Goal: Task Accomplishment & Management: Use online tool/utility

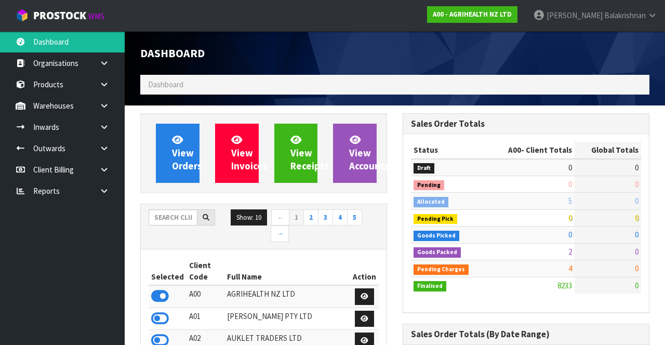
scroll to position [849, 262]
click at [174, 219] on input "text" at bounding box center [173, 217] width 49 height 16
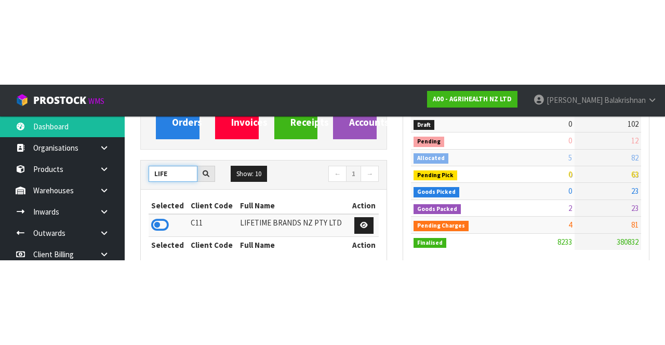
scroll to position [128, 0]
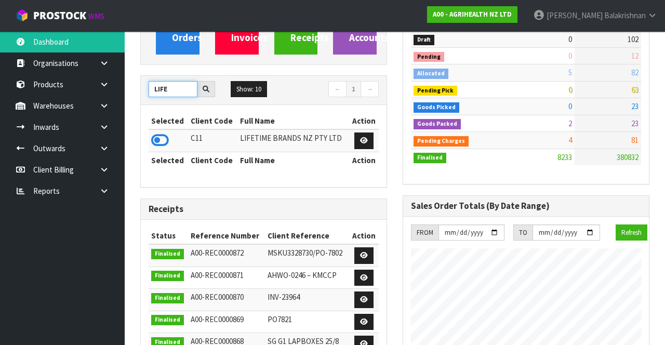
type input "LIFE"
click at [160, 141] on icon at bounding box center [160, 140] width 18 height 16
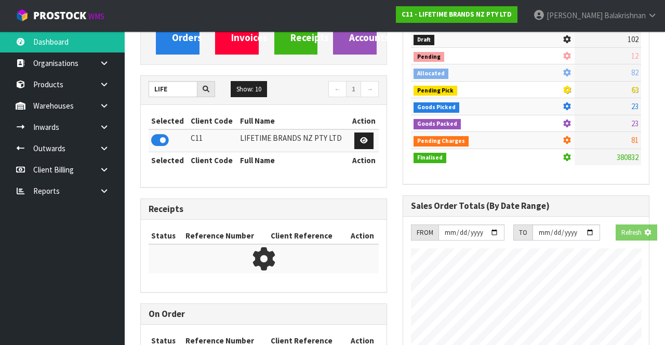
scroll to position [927, 262]
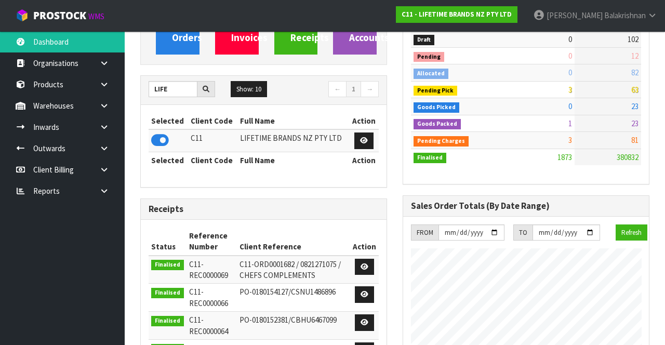
click at [113, 110] on link at bounding box center [107, 105] width 33 height 21
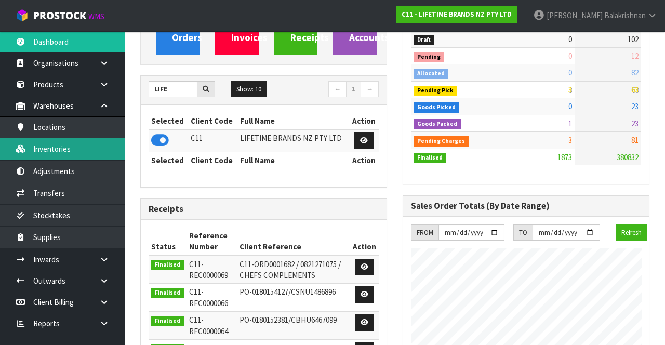
click at [84, 151] on link "Inventories" at bounding box center [62, 148] width 125 height 21
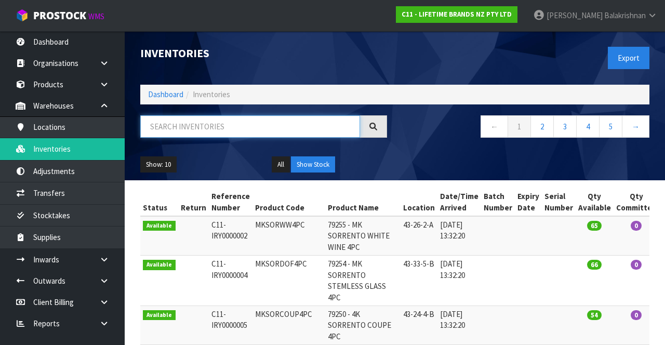
click at [236, 127] on input "text" at bounding box center [250, 126] width 220 height 22
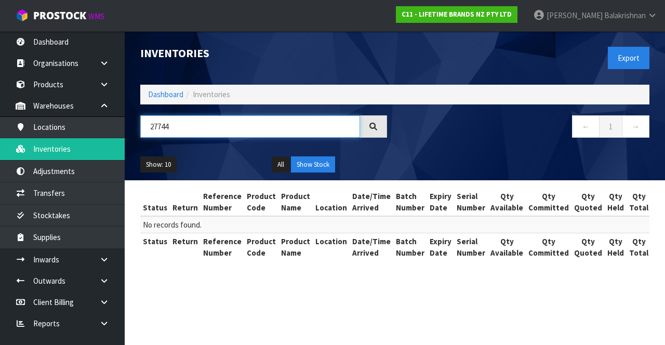
type input "27744"
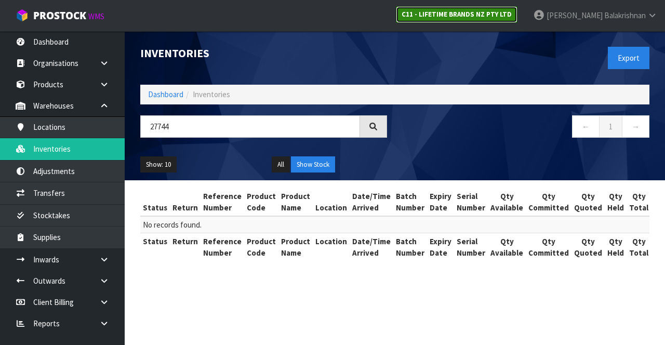
click at [502, 13] on strong "C11 - LIFETIME BRANDS NZ PTY LTD" at bounding box center [456, 14] width 110 height 9
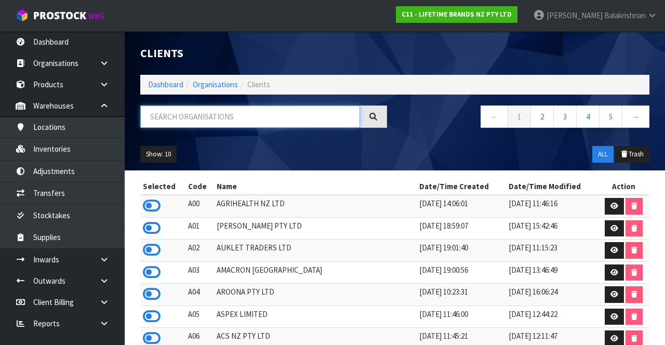
click at [263, 115] on input "text" at bounding box center [250, 116] width 220 height 22
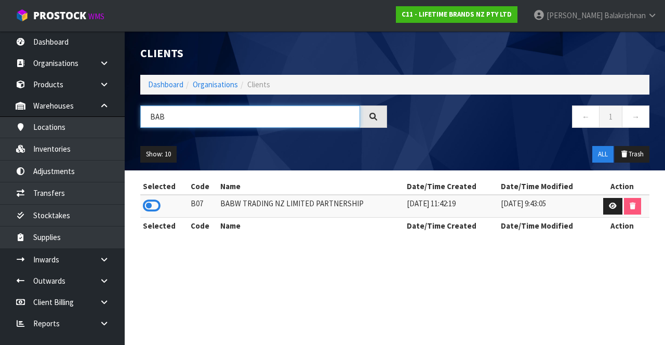
type input "BAB"
click at [157, 206] on icon at bounding box center [152, 206] width 18 height 16
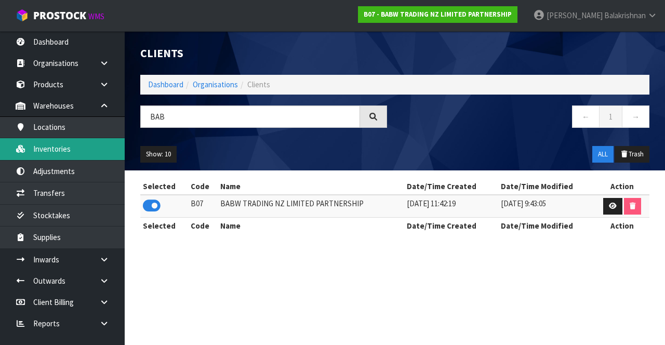
click at [75, 152] on link "Inventories" at bounding box center [62, 148] width 125 height 21
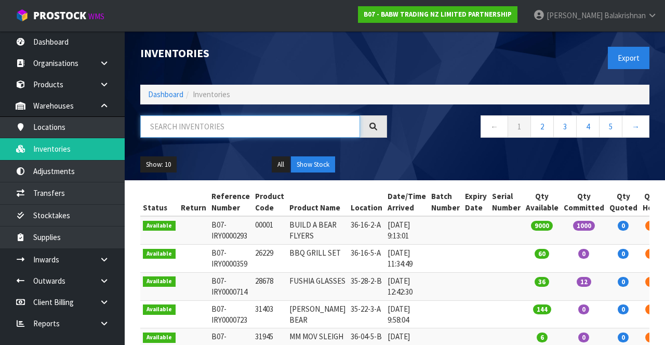
click at [244, 125] on input "text" at bounding box center [250, 126] width 220 height 22
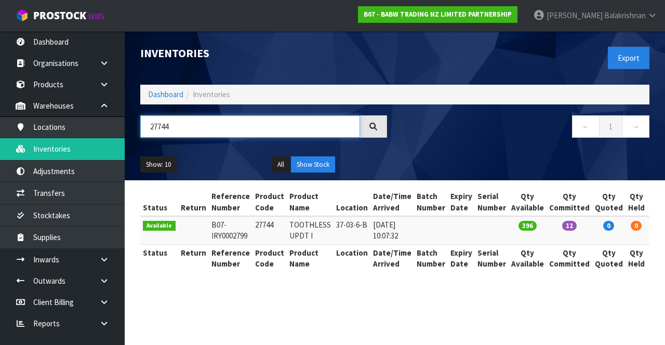
type input "27744"
copy td "27744"
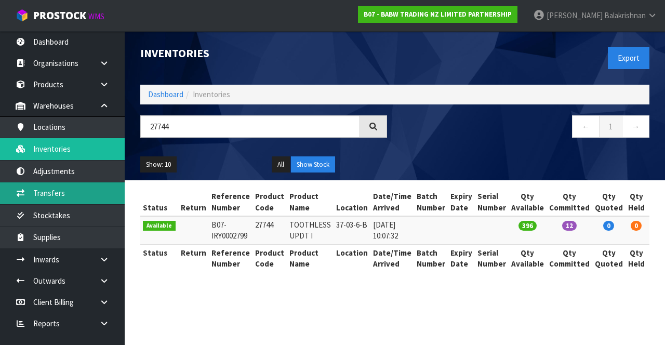
click at [60, 189] on link "Transfers" at bounding box center [62, 192] width 125 height 21
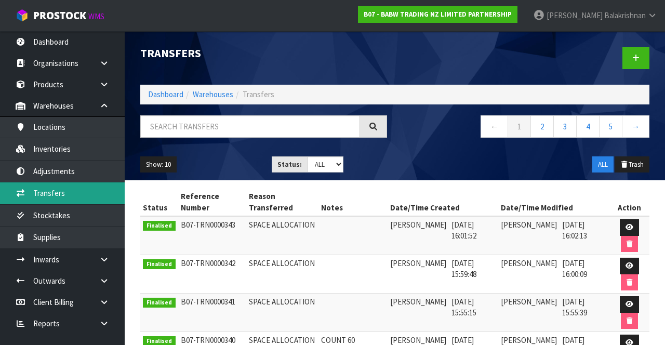
scroll to position [3, 0]
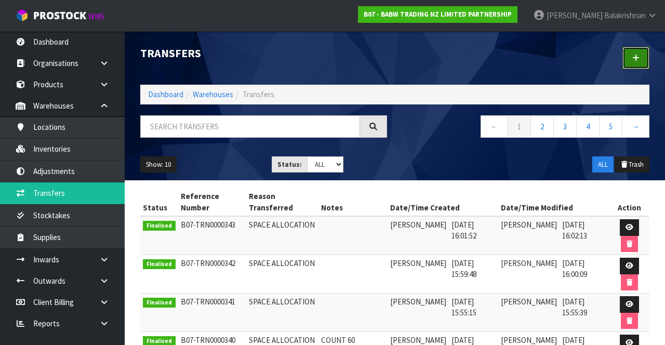
click at [638, 61] on link at bounding box center [635, 58] width 27 height 22
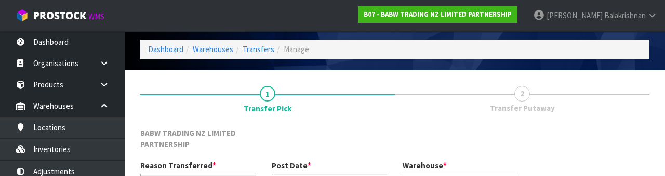
scroll to position [135, 0]
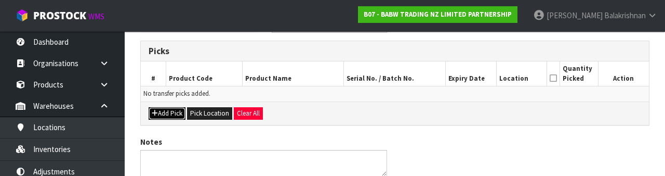
click at [168, 108] on button "Add Pick" at bounding box center [167, 113] width 37 height 12
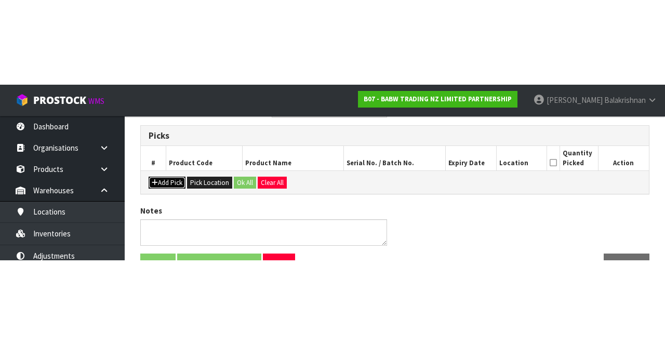
scroll to position [71, 0]
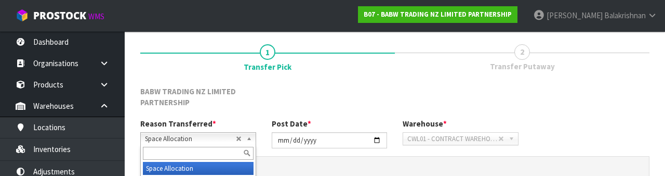
click at [314, 101] on div "BABW TRADING NZ LIMITED PARTNERSHIP" at bounding box center [394, 102] width 524 height 33
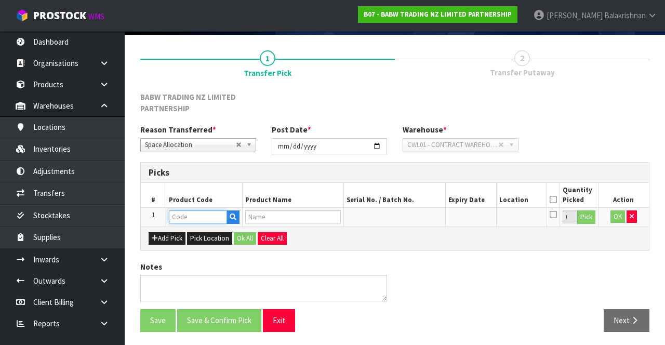
click at [205, 212] on input "text" at bounding box center [198, 216] width 58 height 13
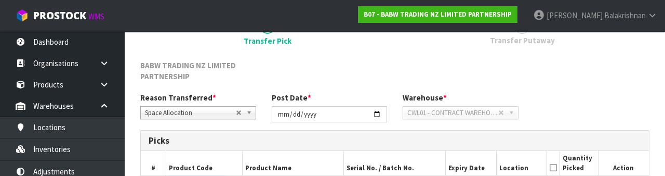
scroll to position [193, 0]
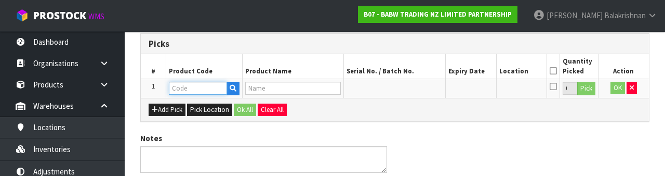
type input "27744"
type input "TOOTHLESS UPDT I"
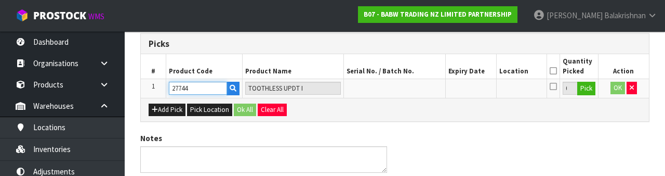
type input "27744"
click at [593, 88] on button "Pick" at bounding box center [586, 89] width 18 height 14
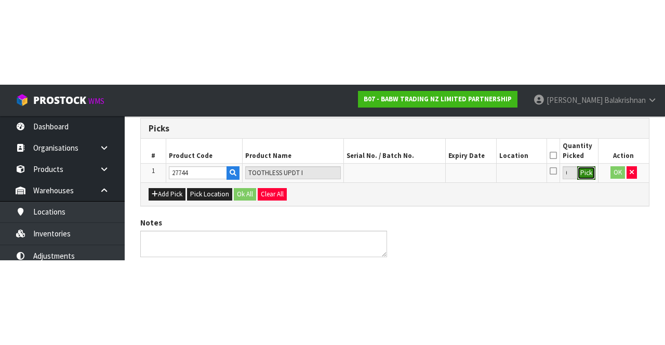
scroll to position [71, 0]
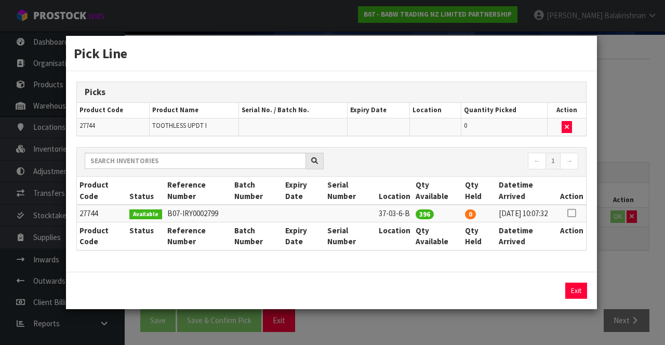
click at [574, 213] on icon at bounding box center [571, 213] width 8 height 1
click at [551, 293] on button "Assign Pick" at bounding box center [540, 290] width 43 height 16
type input "396"
click at [580, 296] on button "Exit" at bounding box center [576, 290] width 22 height 16
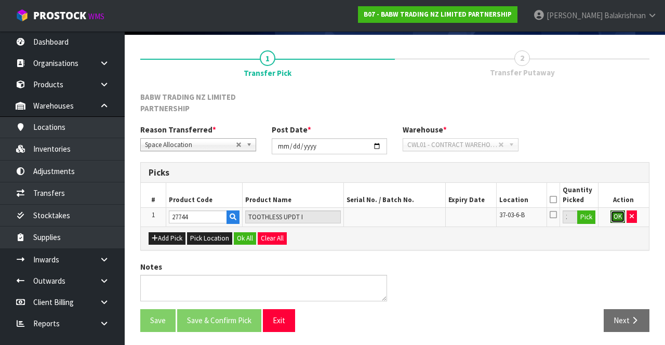
click at [620, 215] on button "OK" at bounding box center [617, 216] width 15 height 12
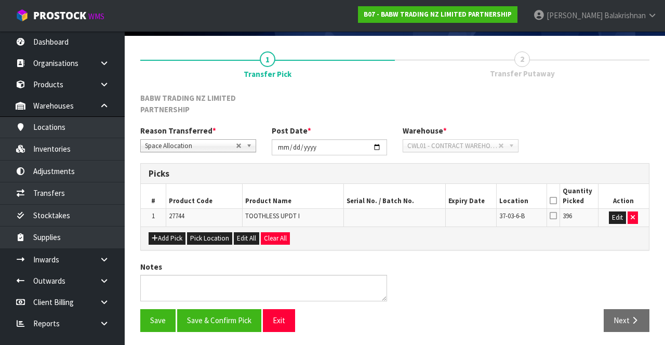
click at [552, 200] on icon at bounding box center [552, 200] width 7 height 1
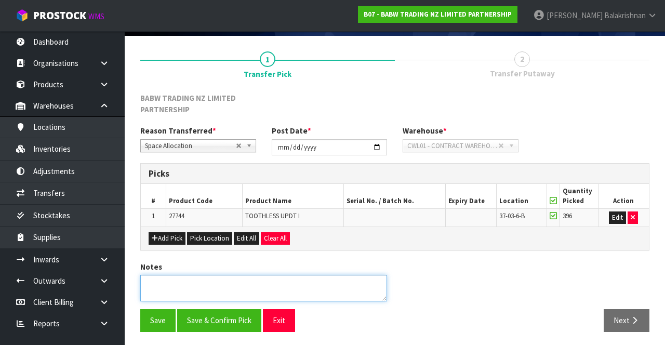
click at [271, 284] on textarea at bounding box center [263, 288] width 247 height 26
type textarea "COMMIT PICKED UP COUNT 396"
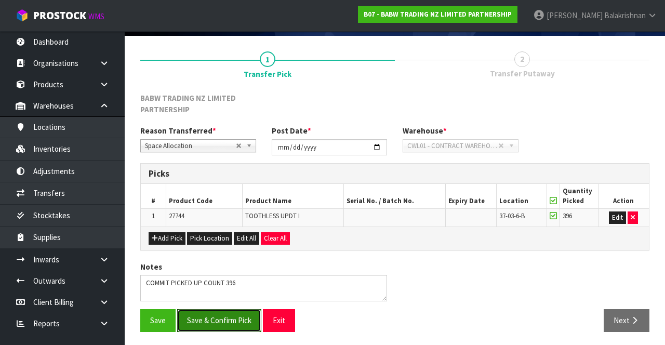
click at [246, 318] on button "Save & Confirm Pick" at bounding box center [219, 320] width 84 height 22
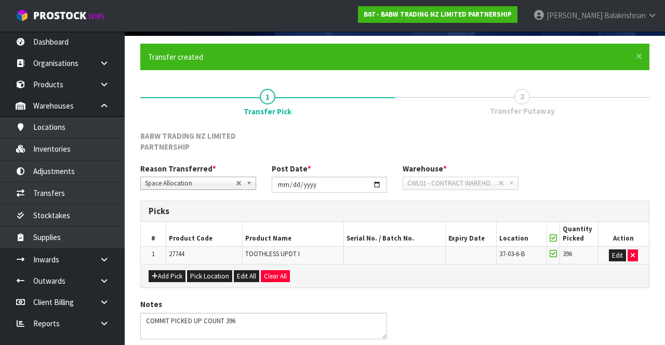
scroll to position [0, 0]
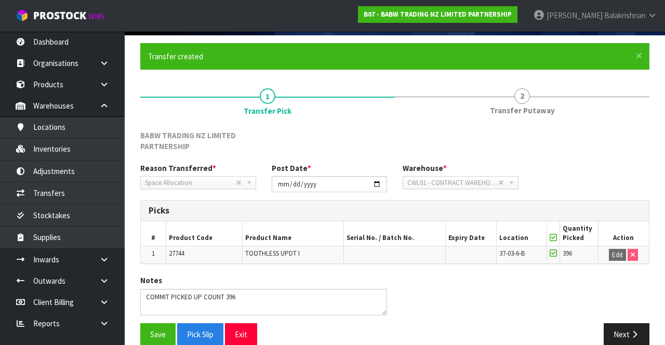
scroll to position [84, 0]
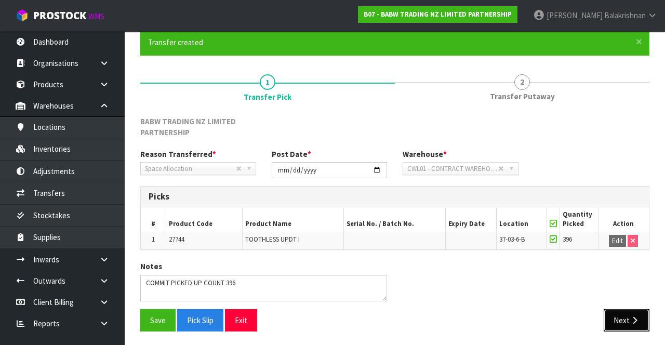
click at [633, 317] on icon "button" at bounding box center [634, 320] width 10 height 8
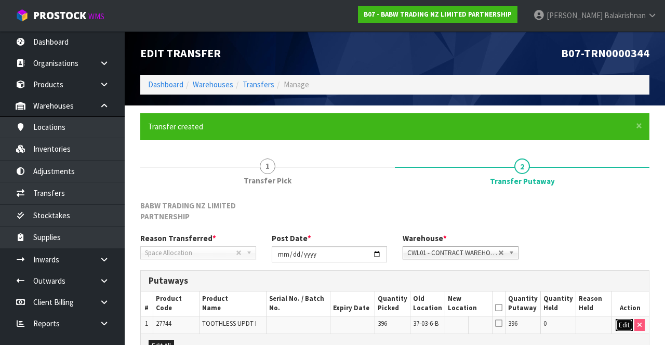
click at [617, 326] on button "Edit" at bounding box center [623, 325] width 17 height 12
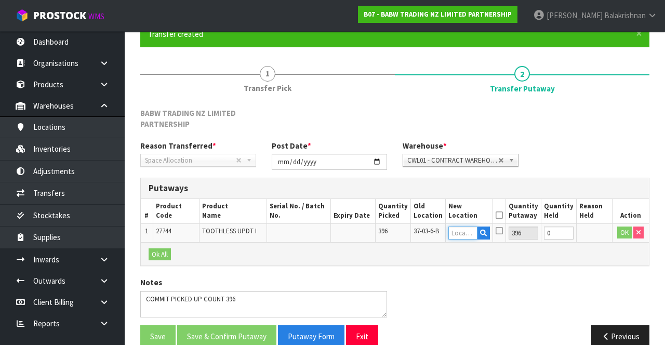
click at [476, 233] on input "text" at bounding box center [462, 232] width 29 height 13
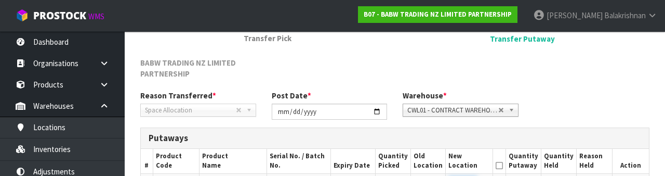
scroll to position [231, 0]
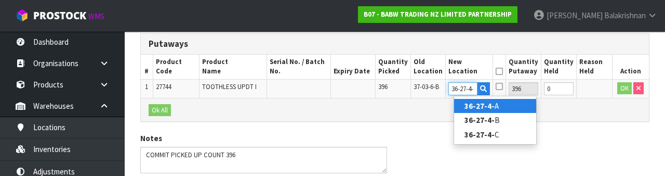
type input "36-27-4-B"
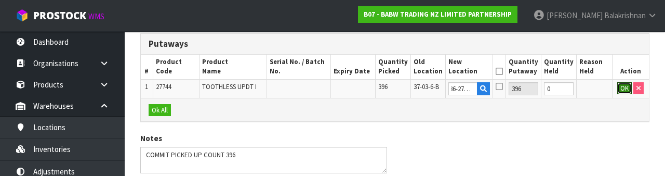
click at [621, 88] on button "OK" at bounding box center [624, 88] width 15 height 12
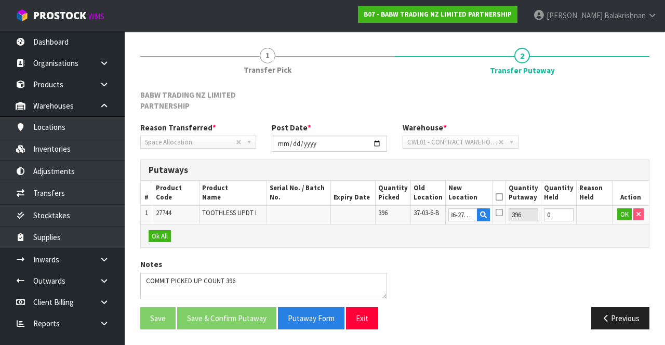
scroll to position [0, 0]
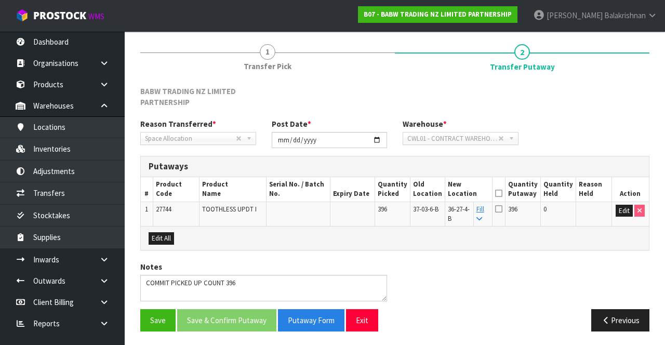
click at [502, 193] on icon at bounding box center [498, 193] width 7 height 1
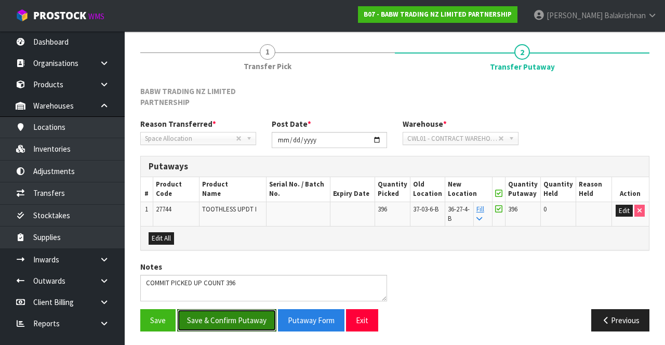
click at [228, 319] on button "Save & Confirm Putaway" at bounding box center [226, 320] width 99 height 22
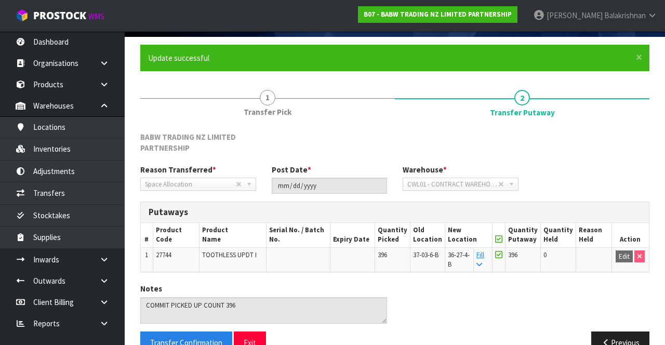
scroll to position [91, 0]
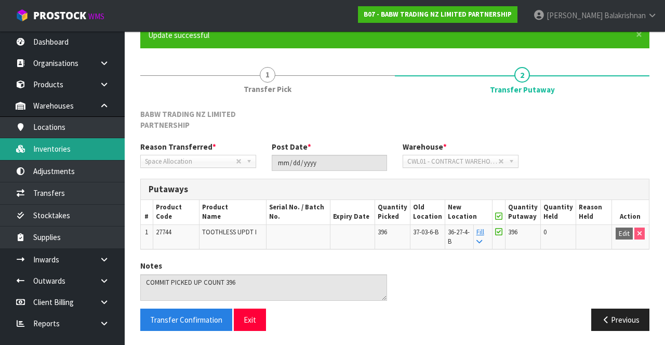
click at [41, 150] on link "Inventories" at bounding box center [62, 148] width 125 height 21
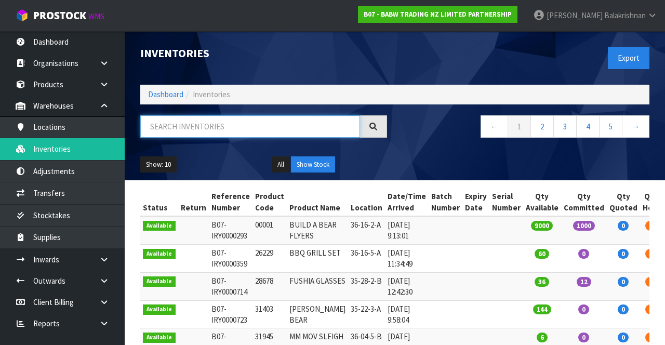
click at [263, 125] on input "text" at bounding box center [250, 126] width 220 height 22
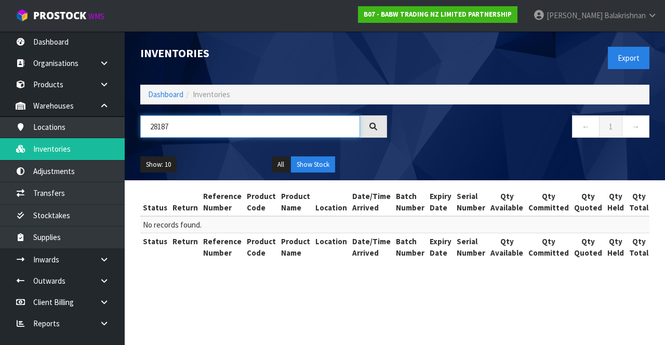
click at [207, 123] on input "28187" at bounding box center [250, 126] width 220 height 22
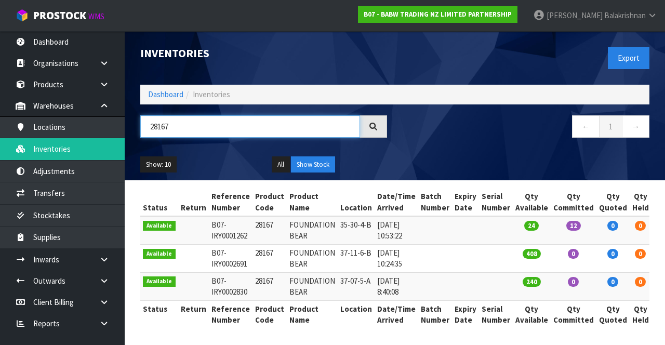
type input "28167"
copy td "28167"
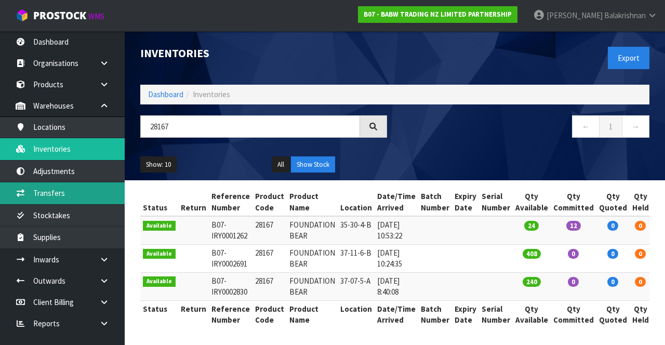
click at [65, 195] on link "Transfers" at bounding box center [62, 192] width 125 height 21
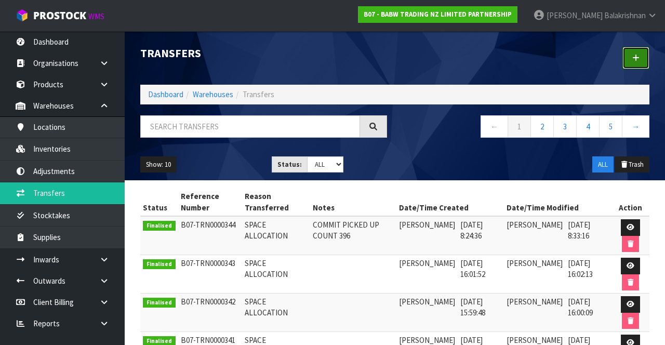
click at [637, 60] on icon at bounding box center [635, 58] width 7 height 8
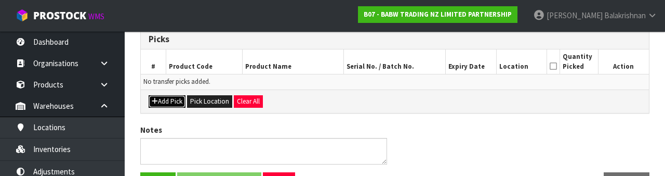
click at [161, 101] on button "Add Pick" at bounding box center [167, 101] width 37 height 12
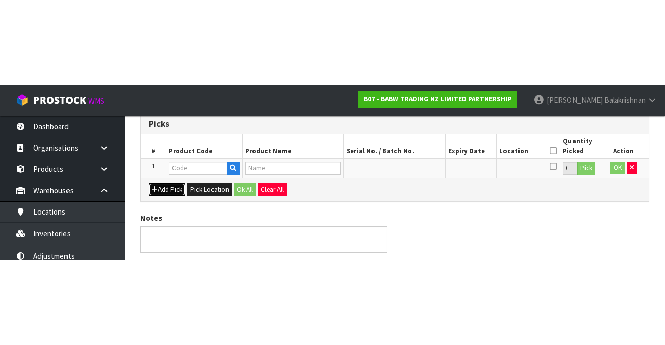
scroll to position [71, 0]
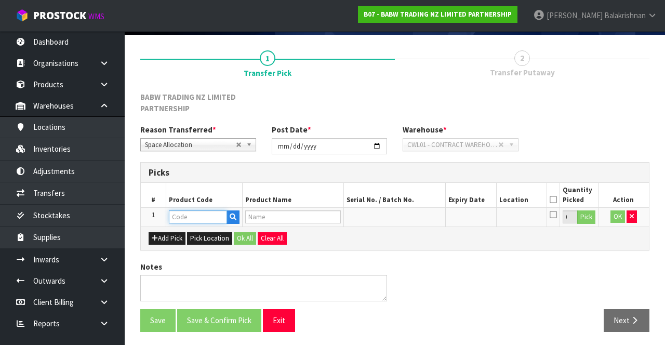
paste input "28167"
type input "28167"
type input "FOUNDATION BEAR"
type input "28167"
click at [591, 215] on button "Pick" at bounding box center [586, 217] width 18 height 14
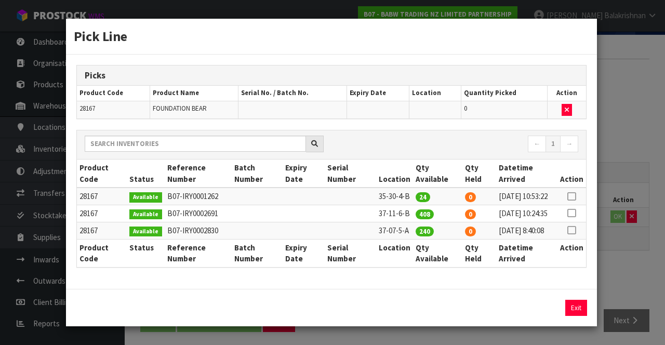
click at [575, 213] on icon at bounding box center [571, 213] width 8 height 1
click at [544, 316] on button "Assign Pick" at bounding box center [540, 308] width 43 height 16
type input "408"
click at [583, 316] on button "Exit" at bounding box center [576, 308] width 22 height 16
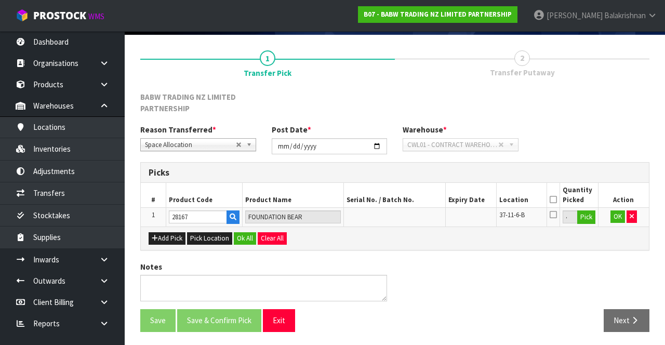
click at [556, 199] on icon at bounding box center [552, 199] width 7 height 1
click at [246, 236] on button "Ok All" at bounding box center [245, 238] width 22 height 12
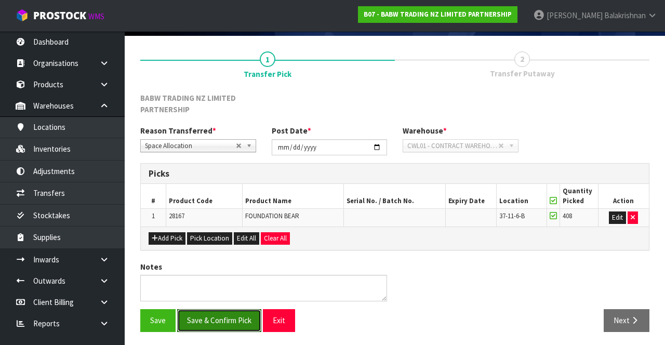
click at [212, 326] on button "Save & Confirm Pick" at bounding box center [219, 320] width 84 height 22
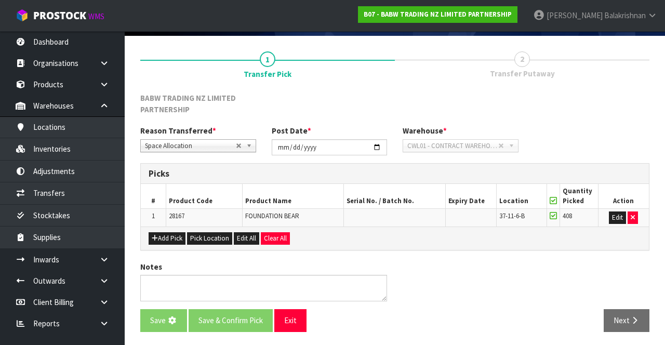
scroll to position [0, 0]
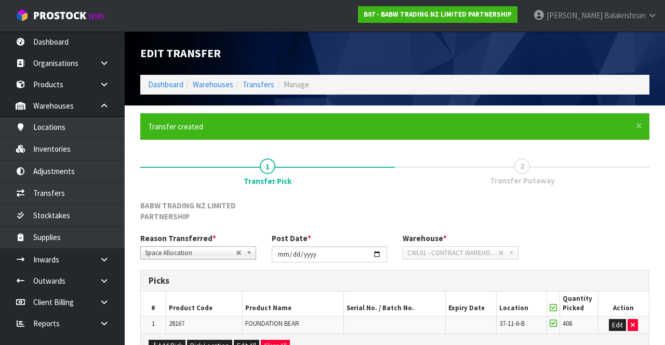
scroll to position [84, 0]
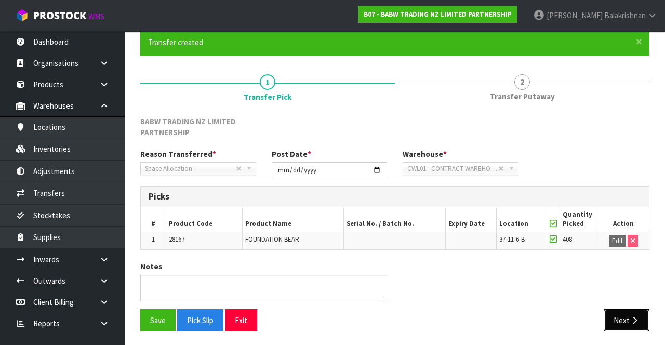
click at [629, 311] on button "Next" at bounding box center [626, 320] width 46 height 22
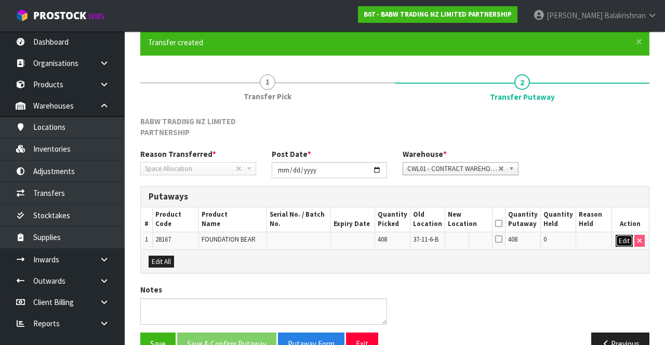
click at [624, 237] on button "Edit" at bounding box center [623, 241] width 17 height 12
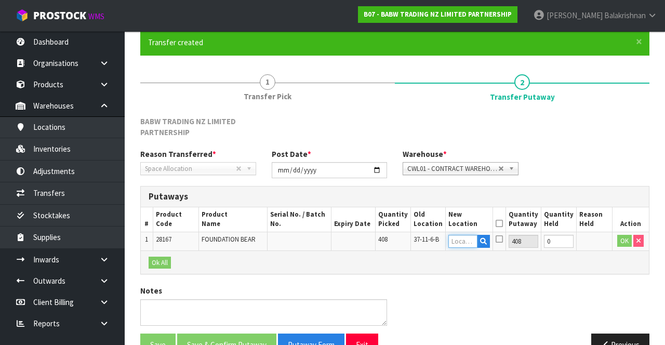
click at [466, 244] on input "text" at bounding box center [462, 241] width 29 height 13
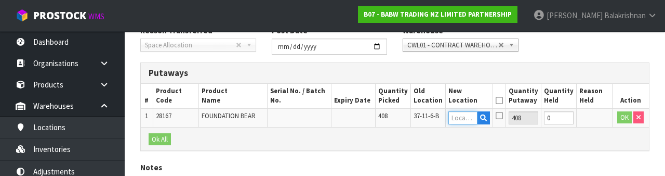
scroll to position [231, 0]
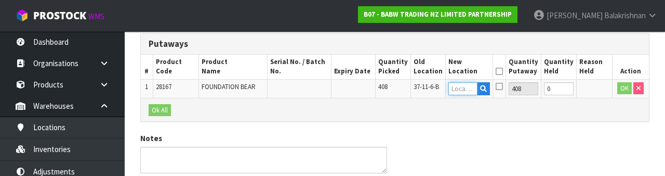
type input "6"
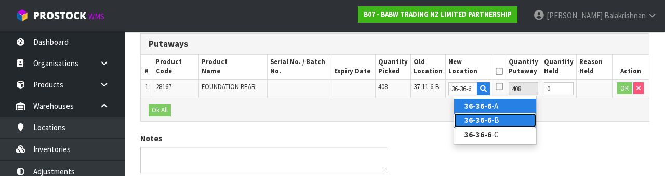
click at [499, 118] on link "36-36-6 -B" at bounding box center [495, 120] width 82 height 14
type input "36-36-6-B"
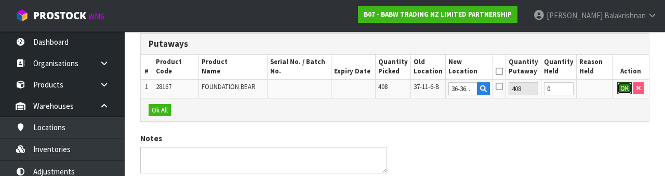
click at [623, 89] on button "OK" at bounding box center [624, 88] width 15 height 12
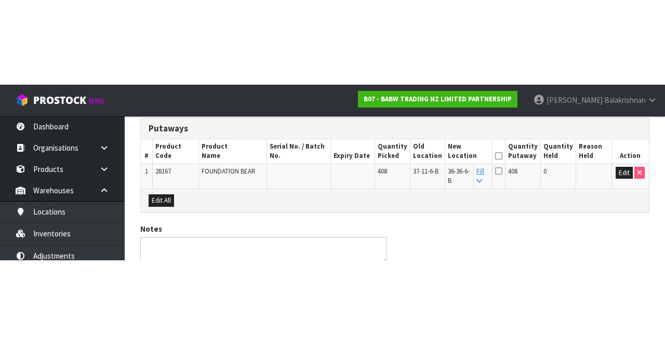
scroll to position [114, 0]
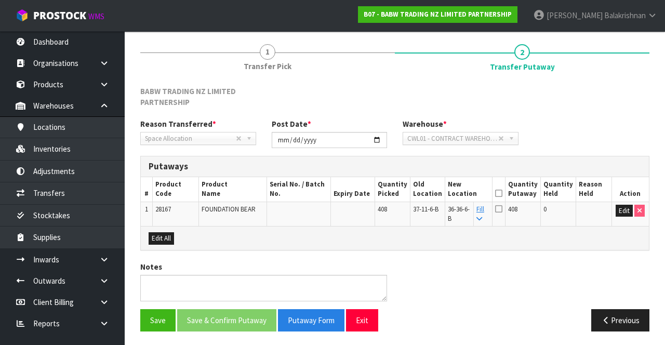
click at [502, 193] on icon at bounding box center [498, 193] width 7 height 1
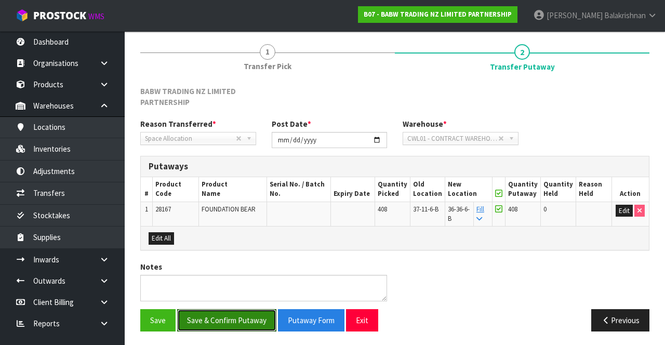
click at [253, 309] on button "Save & Confirm Putaway" at bounding box center [226, 320] width 99 height 22
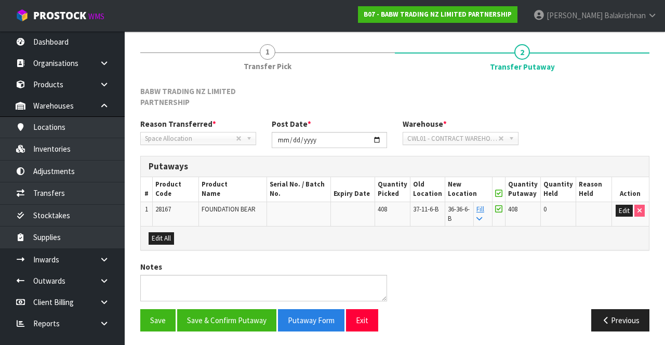
scroll to position [0, 0]
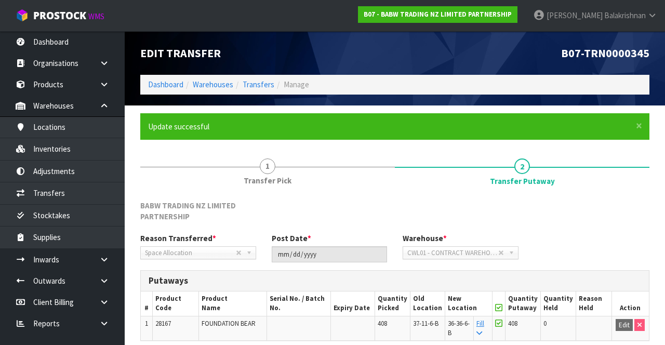
click at [141, 211] on label "BABW TRADING NZ LIMITED PARTNERSHIP" at bounding box center [198, 211] width 116 height 22
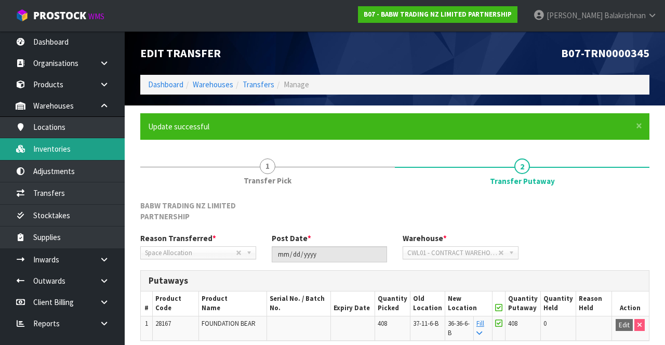
click at [58, 144] on link "Inventories" at bounding box center [62, 148] width 125 height 21
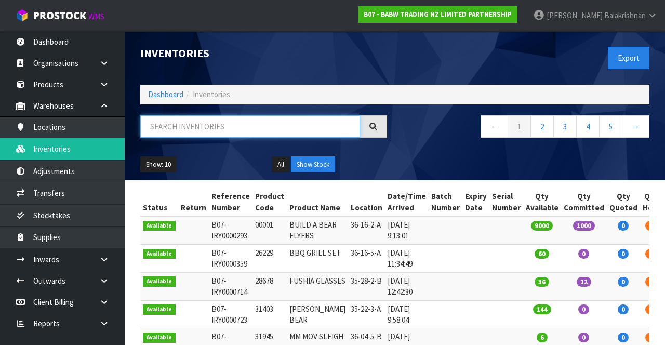
click at [212, 128] on input "text" at bounding box center [250, 126] width 220 height 22
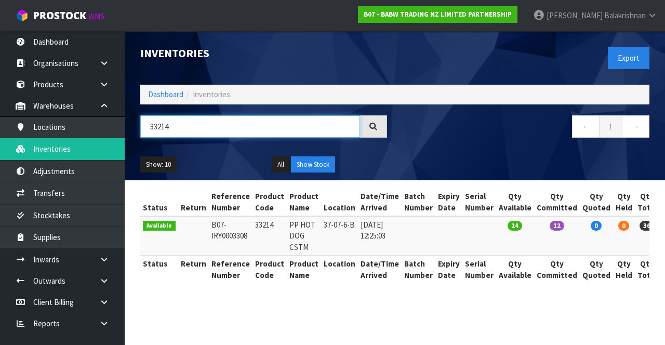
type input "33214"
copy td "33214"
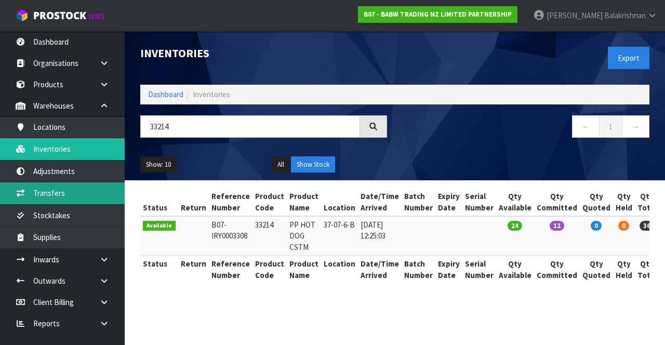
click at [78, 192] on link "Transfers" at bounding box center [62, 192] width 125 height 21
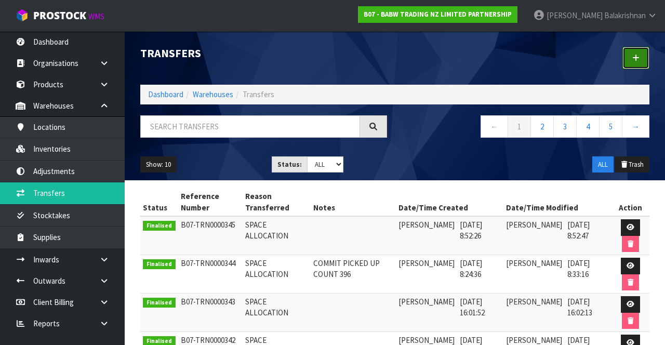
click at [637, 64] on link at bounding box center [635, 58] width 27 height 22
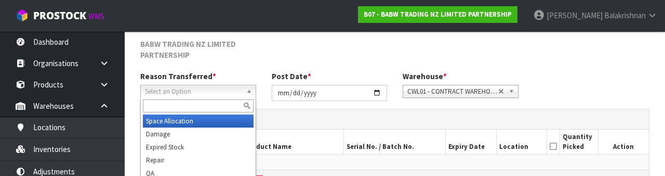
scroll to position [135, 0]
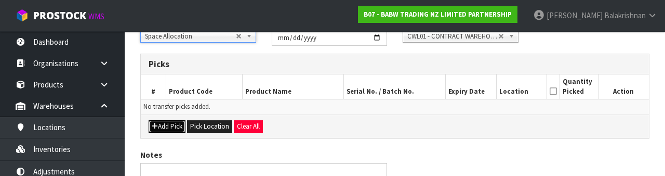
click at [167, 120] on button "Add Pick" at bounding box center [167, 126] width 37 height 12
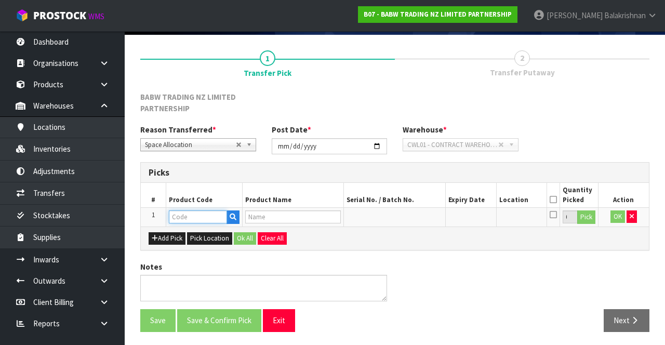
click at [201, 220] on input "text" at bounding box center [198, 216] width 58 height 13
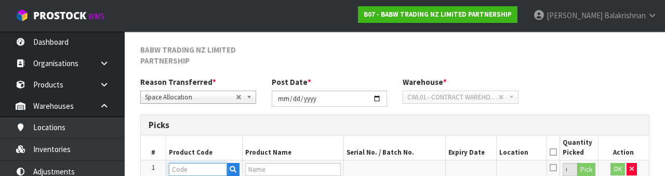
scroll to position [193, 0]
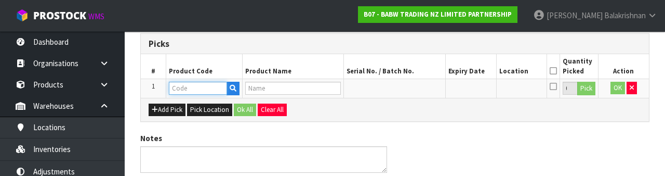
type input "33214"
type input "PP HOT DOG CSTM"
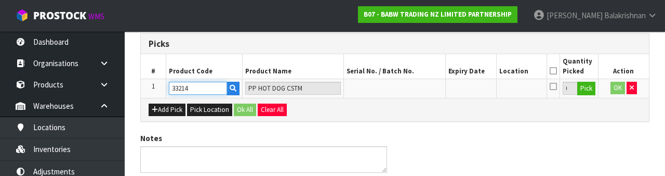
type input "33214"
click at [591, 90] on button "Pick" at bounding box center [586, 89] width 18 height 14
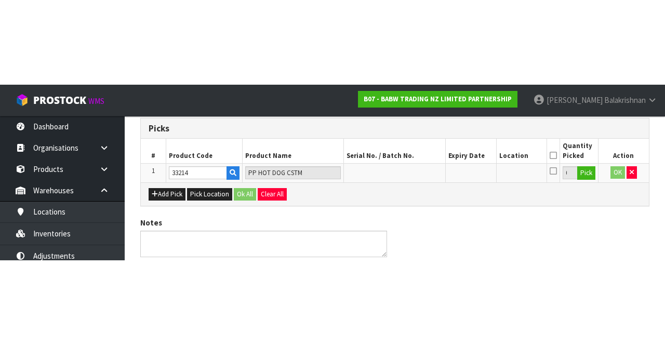
scroll to position [71, 0]
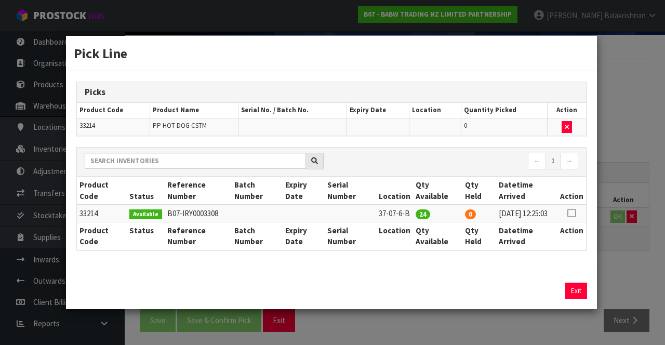
click at [572, 213] on icon at bounding box center [571, 213] width 8 height 1
click at [550, 292] on button "Assign Pick" at bounding box center [540, 290] width 43 height 16
type input "24"
click at [573, 294] on button "Exit" at bounding box center [576, 290] width 22 height 16
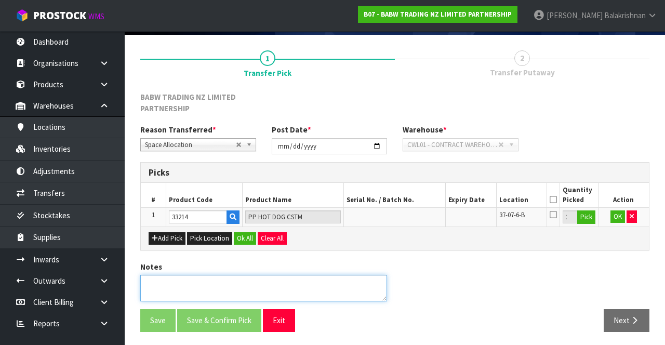
click at [213, 283] on textarea at bounding box center [263, 288] width 247 height 26
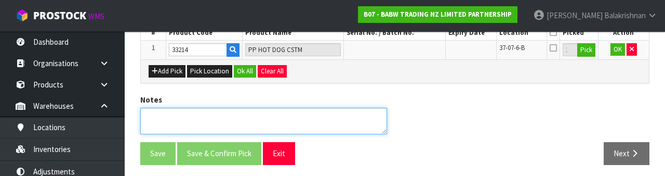
scroll to position [234, 0]
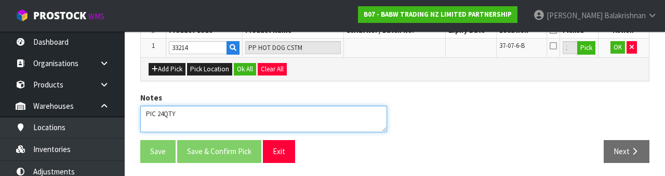
type textarea "PIC 24QTY"
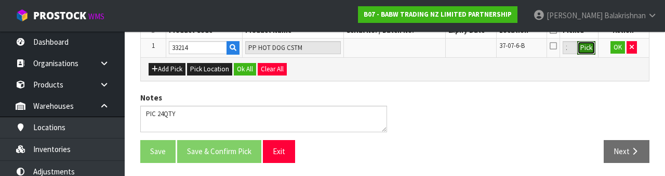
click at [590, 52] on button "Pick" at bounding box center [586, 48] width 18 height 14
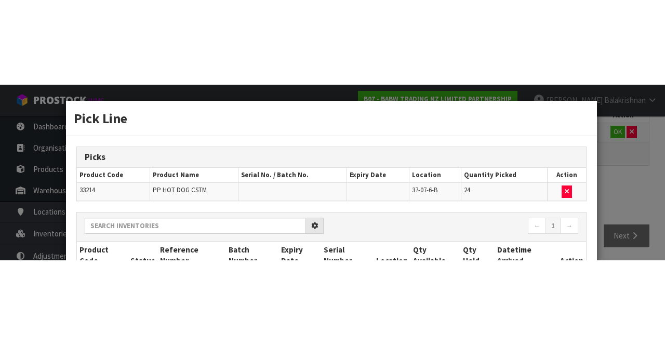
scroll to position [71, 0]
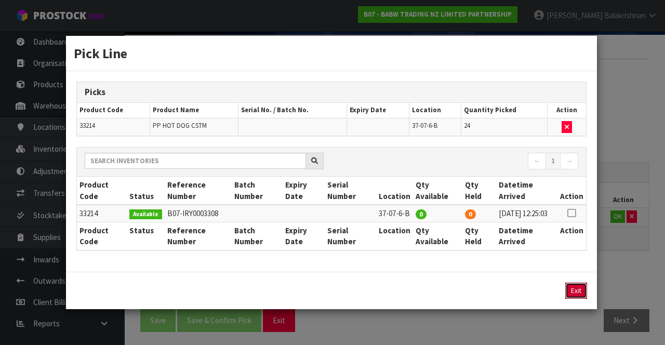
click at [583, 291] on button "Exit" at bounding box center [576, 290] width 22 height 16
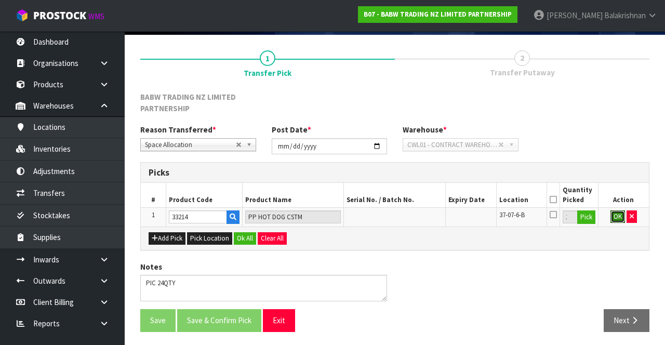
click at [623, 220] on button "OK" at bounding box center [617, 216] width 15 height 12
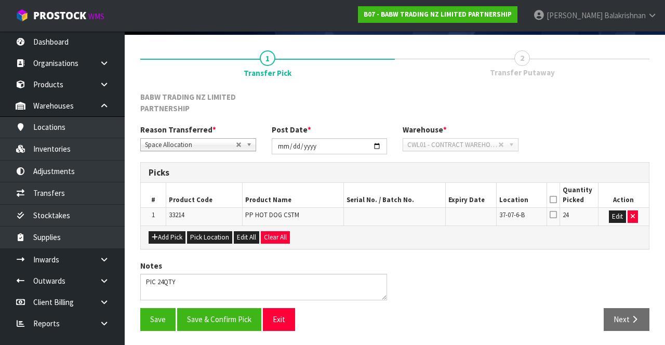
scroll to position [70, 0]
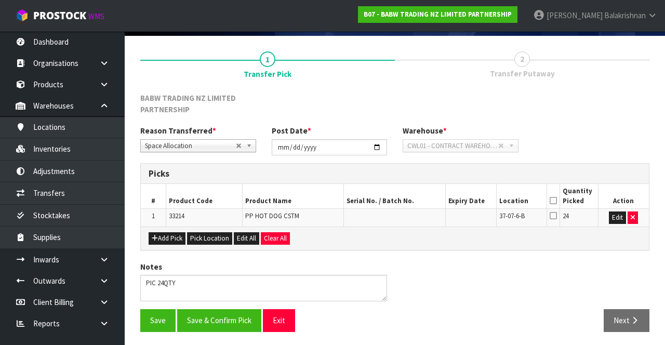
click at [554, 200] on icon at bounding box center [552, 200] width 7 height 1
click at [223, 316] on button "Save & Confirm Pick" at bounding box center [219, 320] width 84 height 22
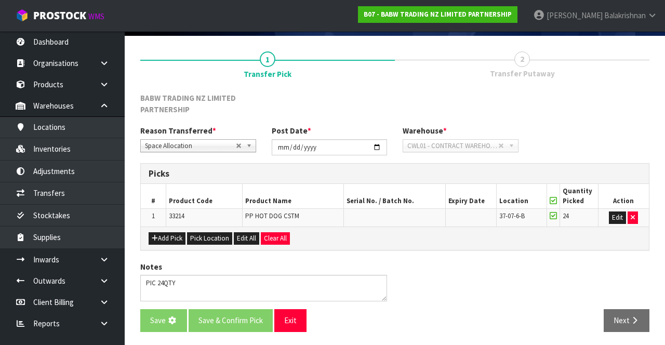
scroll to position [0, 0]
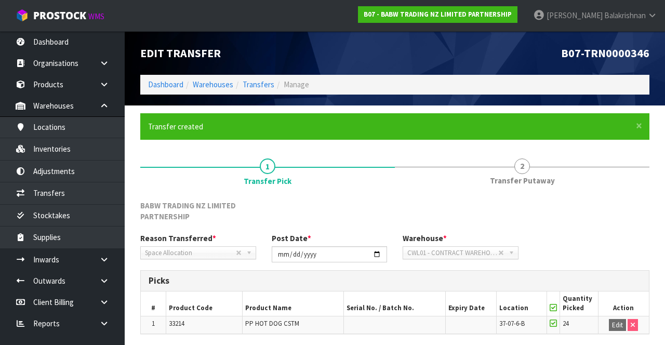
scroll to position [84, 0]
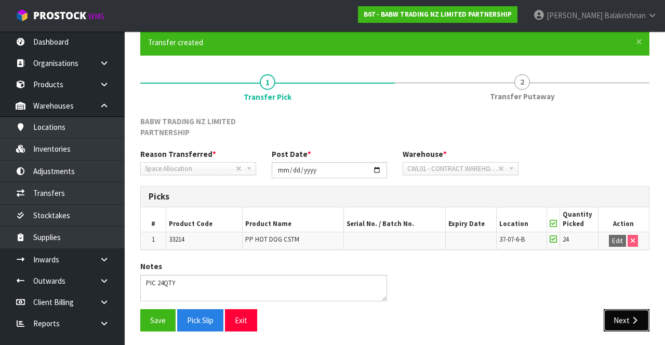
click at [619, 316] on button "Next" at bounding box center [626, 320] width 46 height 22
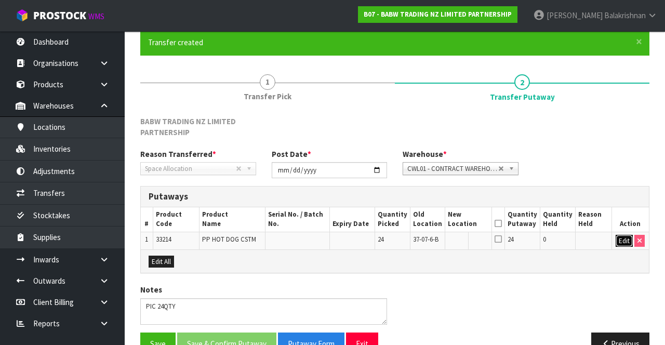
click at [622, 235] on button "Edit" at bounding box center [623, 241] width 17 height 12
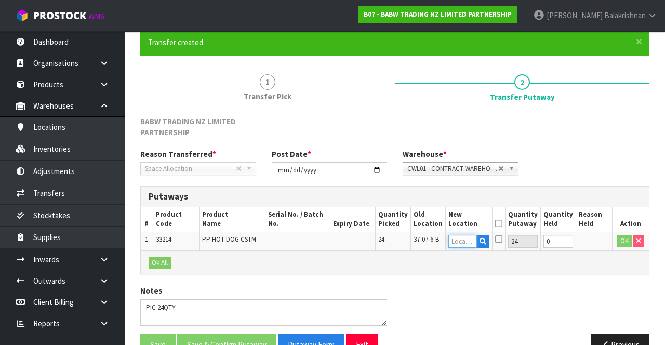
click at [470, 237] on input "text" at bounding box center [462, 241] width 29 height 13
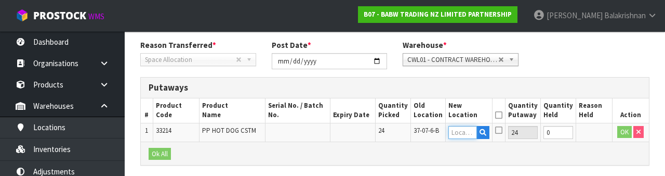
scroll to position [231, 0]
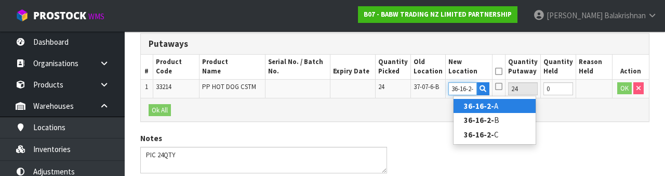
type input "36-16-2-A"
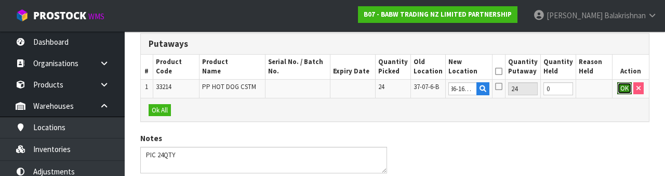
click at [625, 88] on button "OK" at bounding box center [624, 88] width 15 height 12
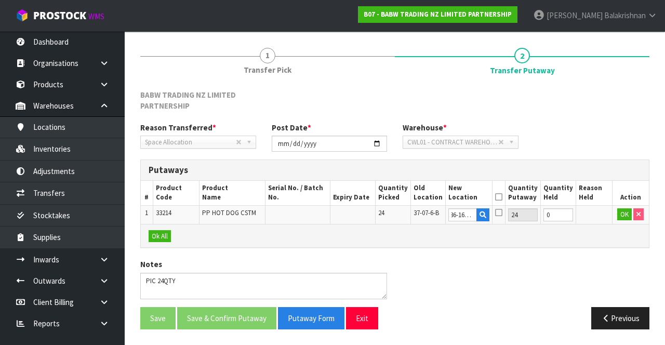
scroll to position [0, 0]
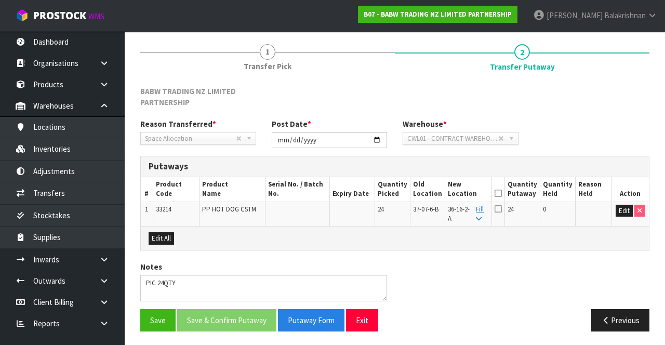
click at [502, 193] on icon at bounding box center [497, 193] width 7 height 1
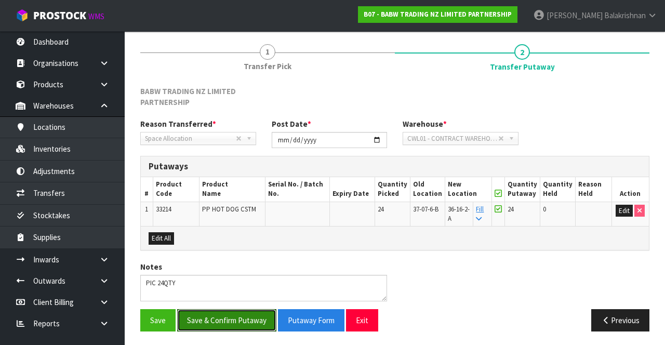
click at [230, 322] on button "Save & Confirm Putaway" at bounding box center [226, 320] width 99 height 22
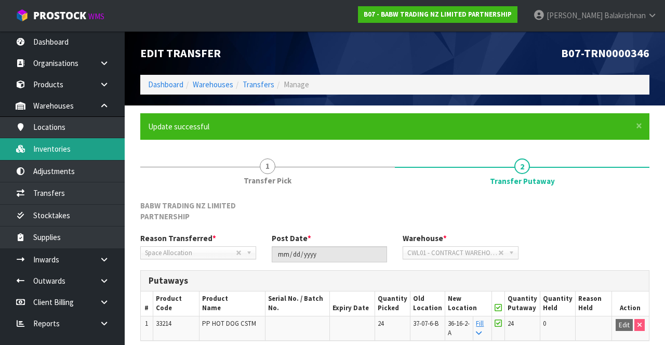
click at [31, 153] on link "Inventories" at bounding box center [62, 148] width 125 height 21
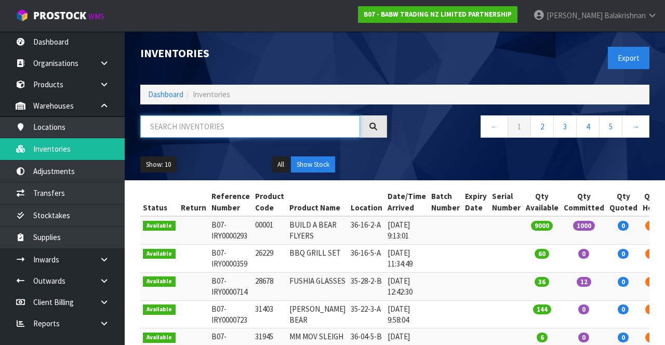
click at [261, 128] on input "text" at bounding box center [250, 126] width 220 height 22
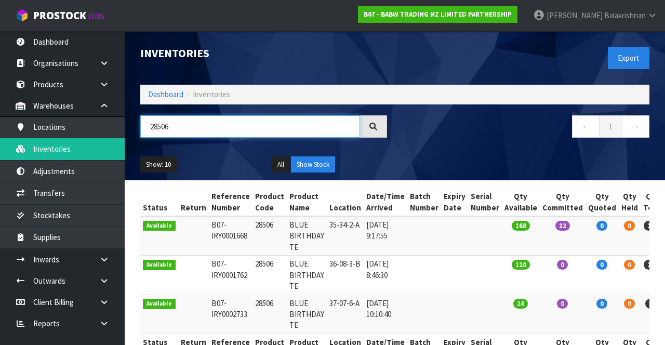
scroll to position [34, 0]
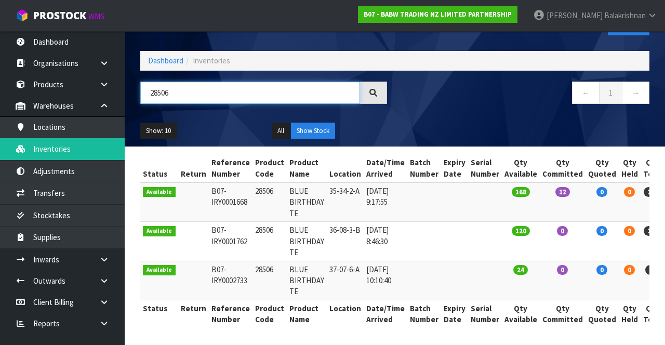
type input "28506"
copy td "28506"
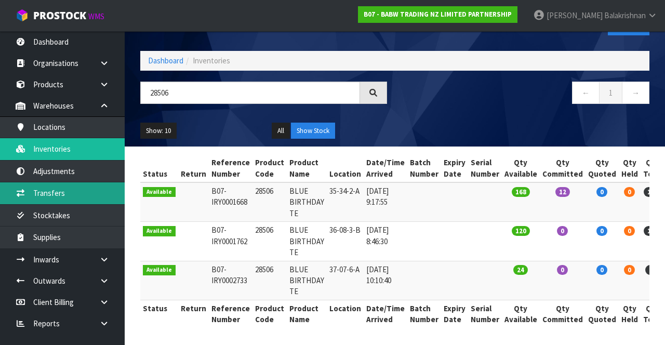
click at [74, 191] on link "Transfers" at bounding box center [62, 192] width 125 height 21
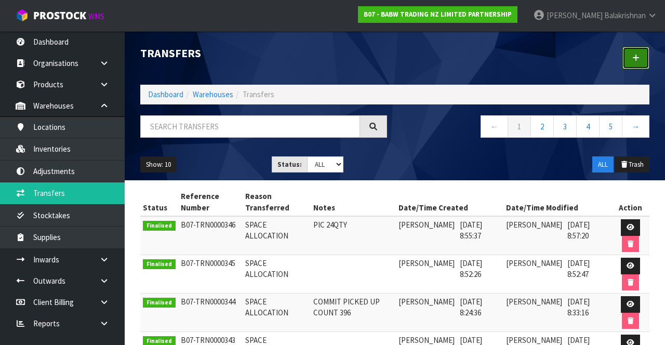
click at [643, 55] on link at bounding box center [635, 58] width 27 height 22
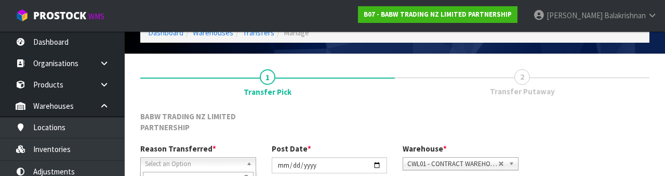
scroll to position [135, 0]
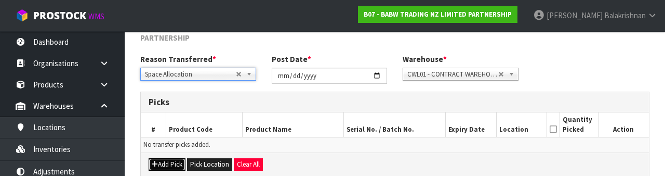
click at [170, 162] on button "Add Pick" at bounding box center [167, 164] width 37 height 12
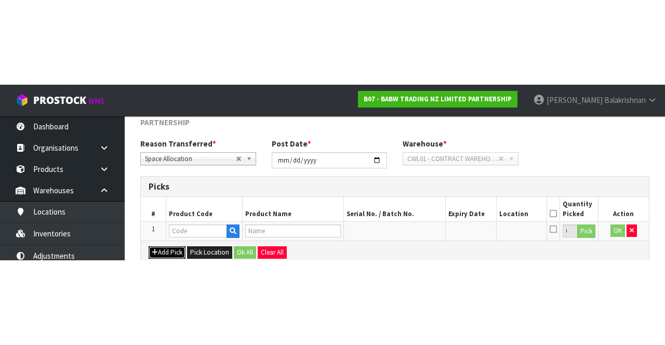
scroll to position [71, 0]
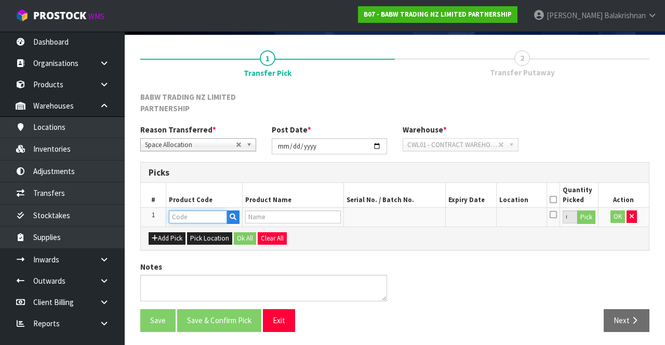
click at [194, 219] on input "text" at bounding box center [198, 216] width 58 height 13
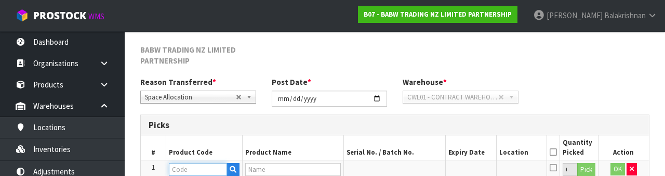
scroll to position [193, 0]
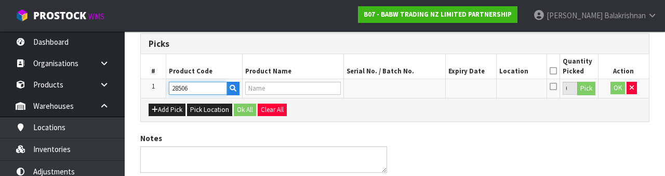
type input "28506"
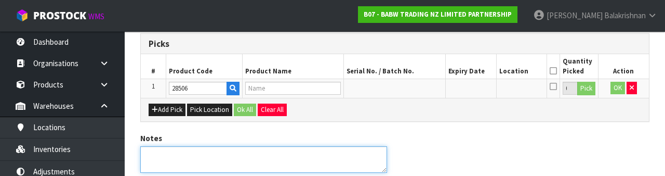
click at [262, 156] on textarea at bounding box center [263, 159] width 247 height 26
type input "BLUE BIRTHDAY TE"
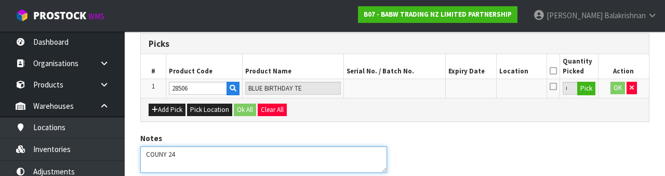
type textarea "COUNY 24"
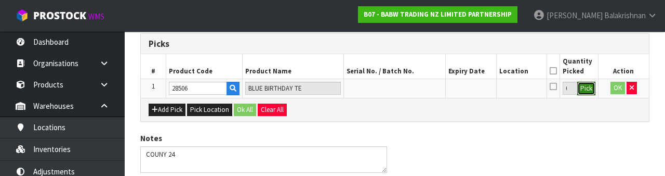
click at [590, 88] on button "Pick" at bounding box center [586, 89] width 18 height 14
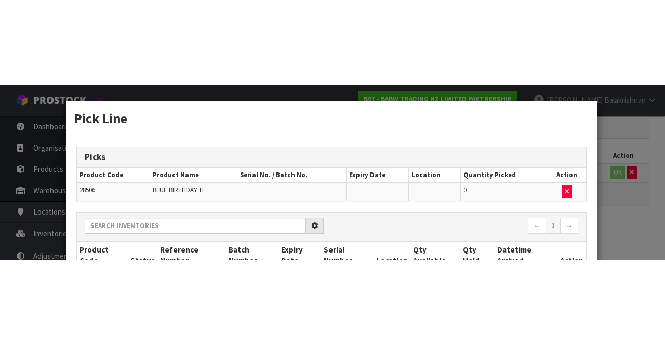
scroll to position [71, 0]
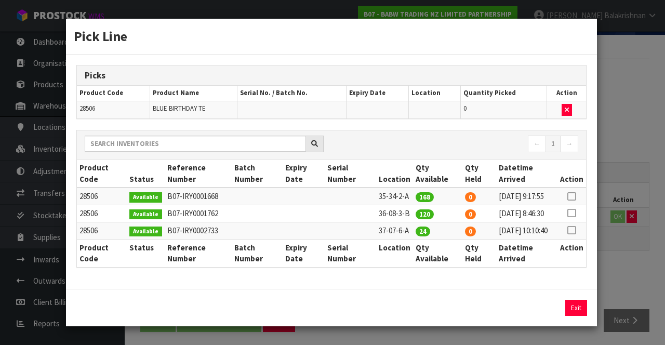
click at [574, 231] on icon at bounding box center [571, 230] width 8 height 1
copy td "35-34-2-A"
click at [547, 316] on button "Assign Pick" at bounding box center [540, 308] width 43 height 16
type input "24"
click at [574, 316] on button "Exit" at bounding box center [576, 308] width 22 height 16
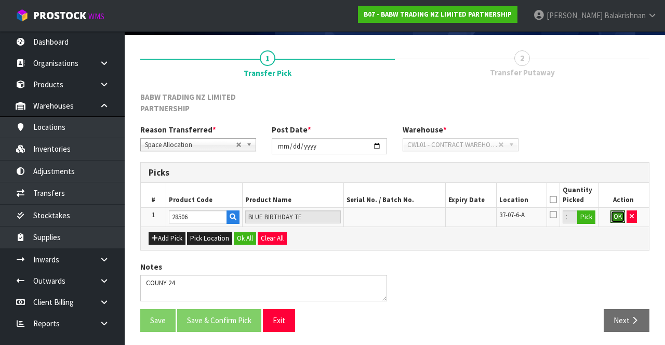
click at [614, 214] on button "OK" at bounding box center [617, 216] width 15 height 12
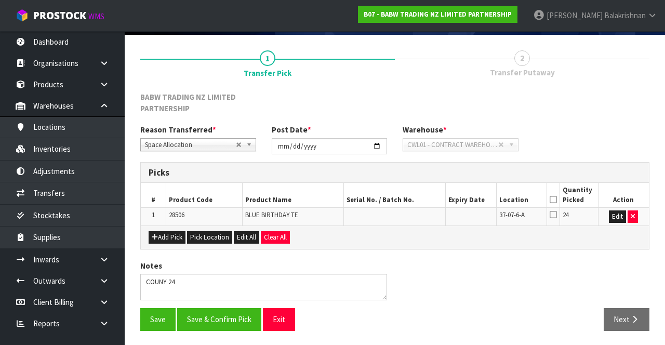
scroll to position [70, 0]
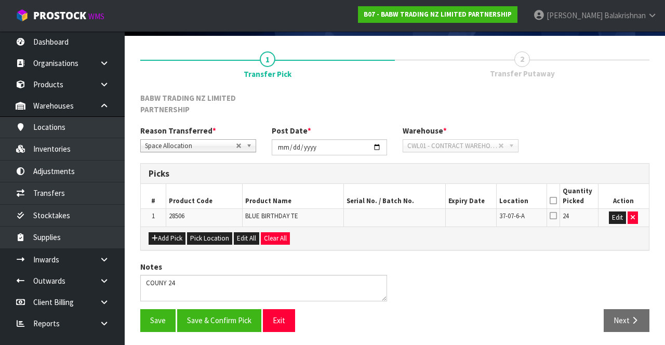
click at [554, 200] on icon at bounding box center [552, 200] width 7 height 1
click at [223, 325] on button "Save & Confirm Pick" at bounding box center [219, 320] width 84 height 22
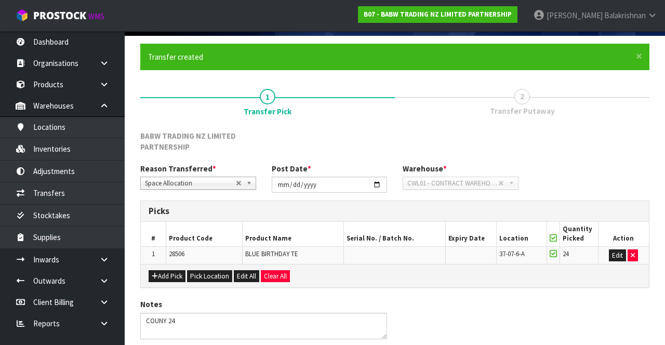
scroll to position [0, 0]
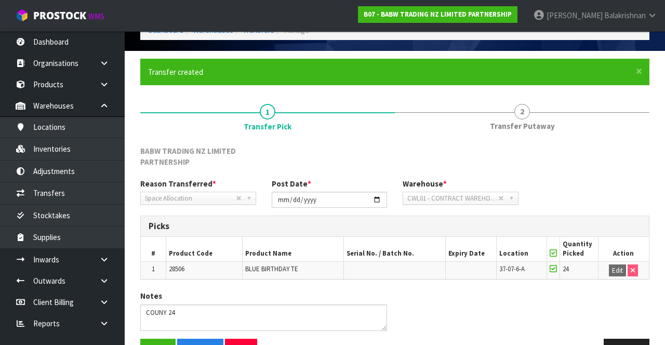
scroll to position [84, 0]
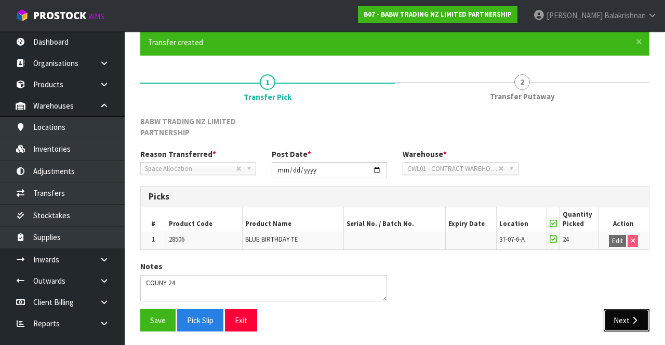
click at [627, 317] on button "Next" at bounding box center [626, 320] width 46 height 22
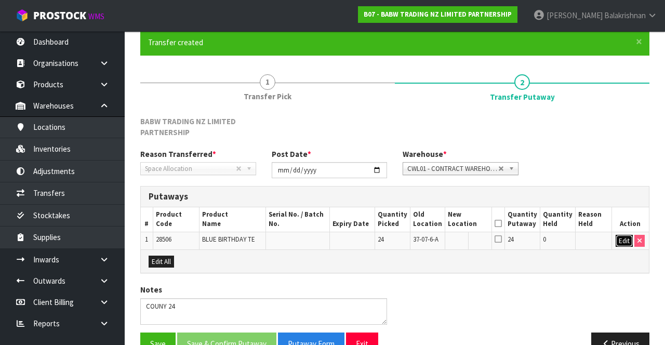
click at [621, 236] on button "Edit" at bounding box center [623, 241] width 17 height 12
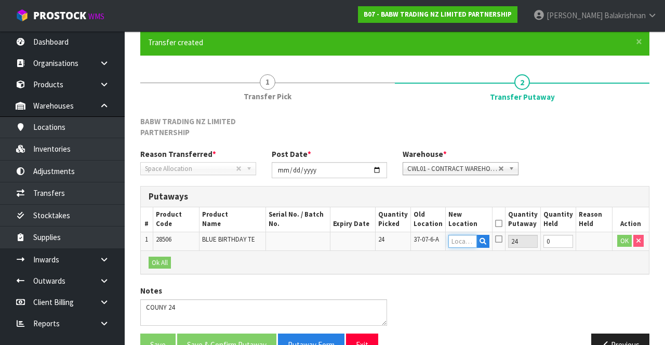
click at [468, 237] on input "text" at bounding box center [462, 241] width 29 height 13
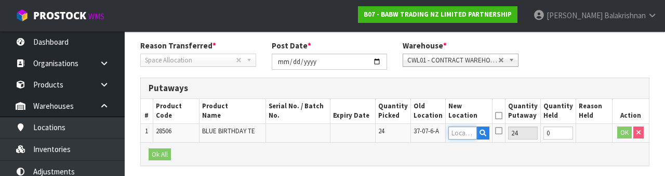
scroll to position [231, 0]
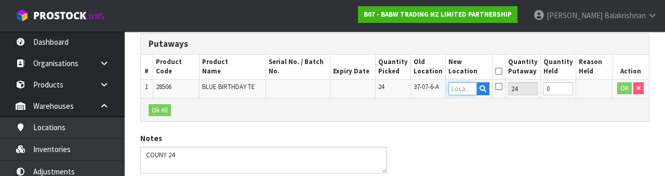
type input "35-34-2-A"
click at [625, 92] on button "OK" at bounding box center [624, 88] width 15 height 12
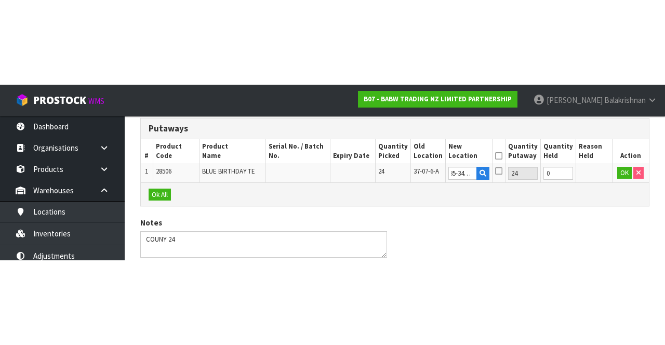
scroll to position [0, 0]
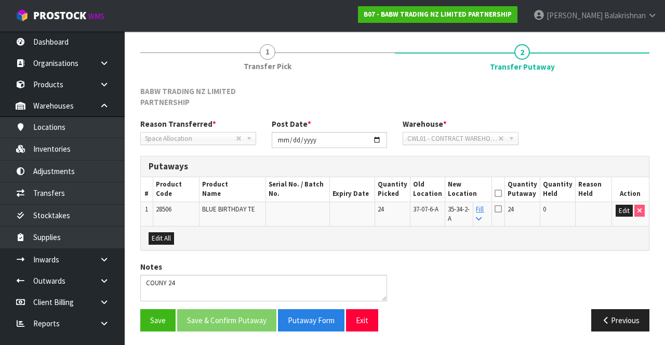
click at [502, 193] on icon at bounding box center [497, 193] width 7 height 1
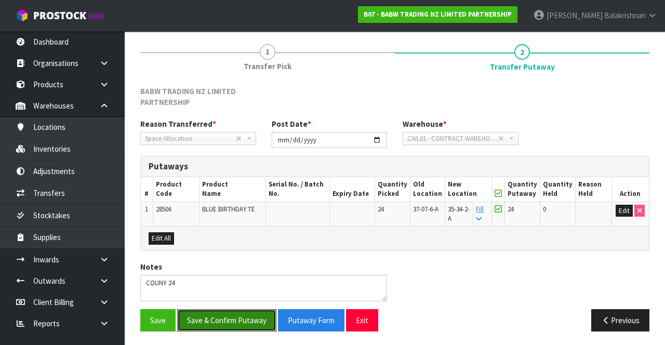
click at [239, 319] on button "Save & Confirm Putaway" at bounding box center [226, 320] width 99 height 22
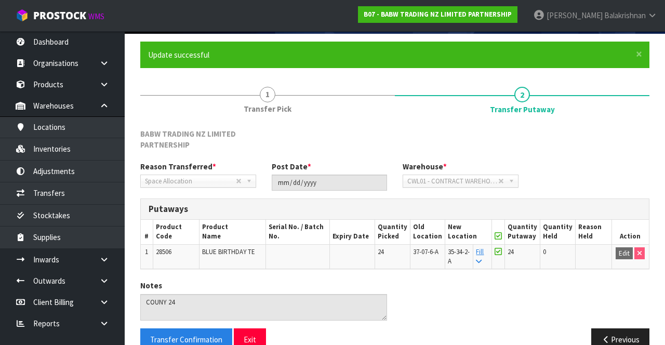
scroll to position [91, 0]
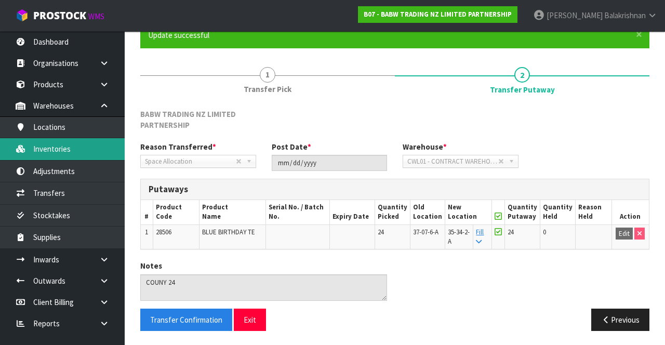
click at [69, 149] on link "Inventories" at bounding box center [62, 148] width 125 height 21
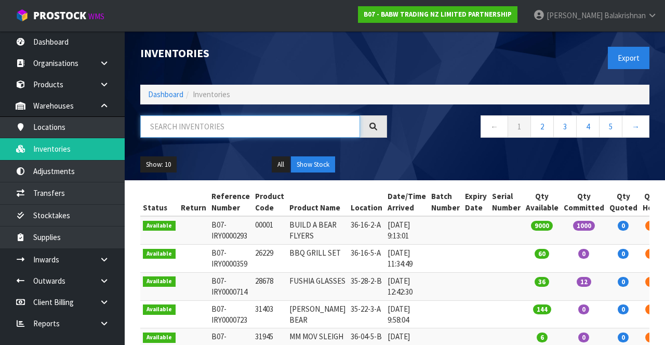
click at [272, 128] on input "text" at bounding box center [250, 126] width 220 height 22
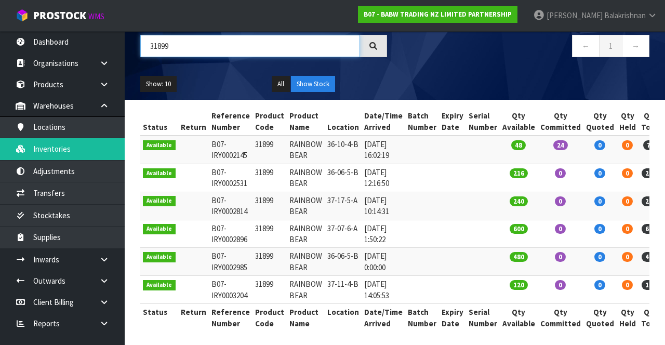
scroll to position [81, 0]
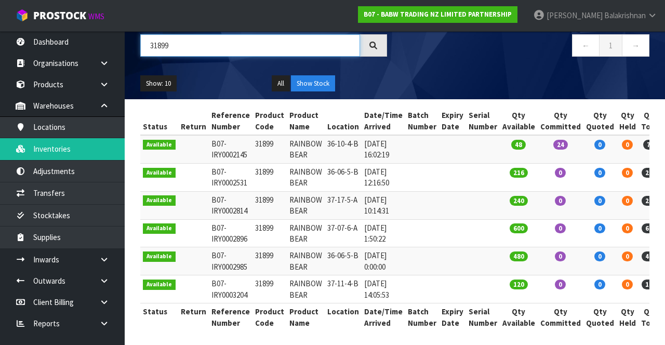
type input "31899"
copy td "31899"
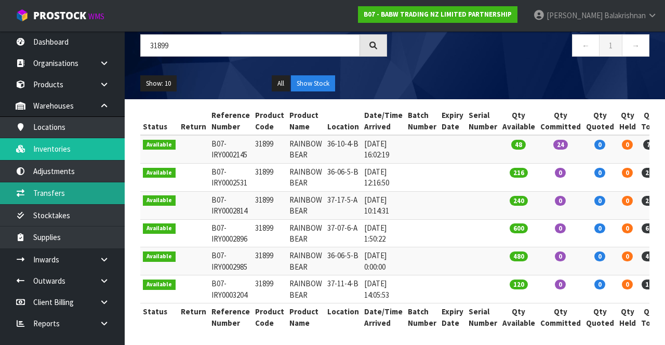
click at [36, 200] on link "Transfers" at bounding box center [62, 192] width 125 height 21
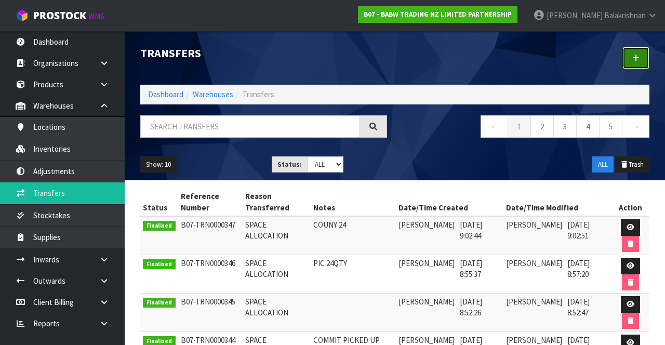
click at [637, 60] on icon at bounding box center [635, 58] width 7 height 8
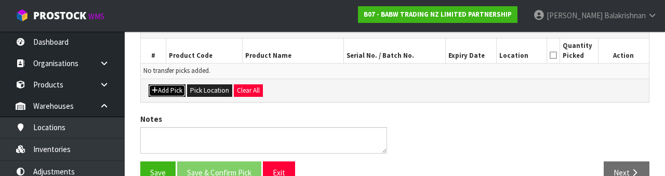
click at [169, 90] on button "Add Pick" at bounding box center [167, 90] width 37 height 12
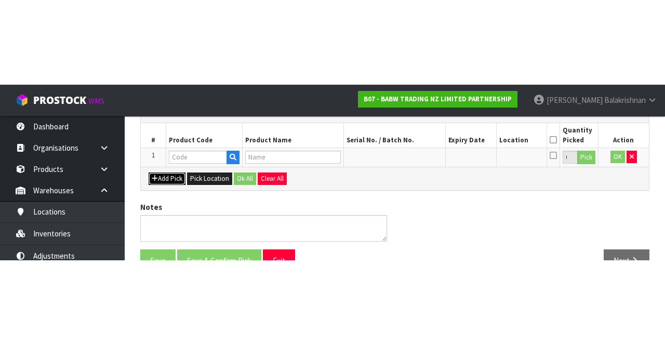
scroll to position [71, 0]
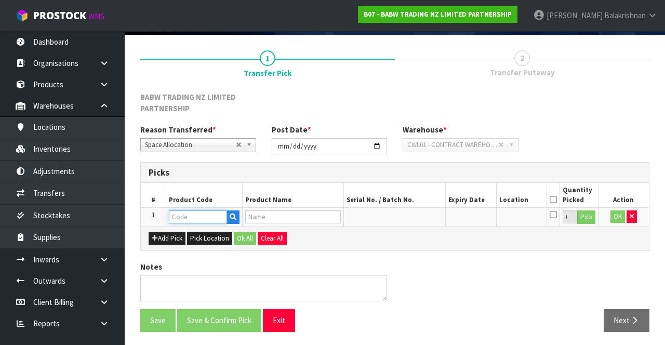
click at [199, 218] on input "text" at bounding box center [198, 216] width 58 height 13
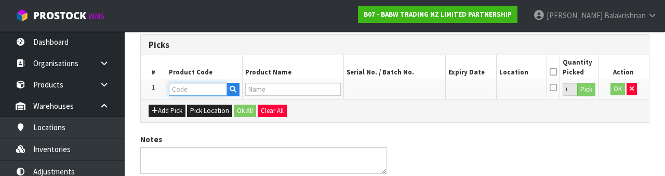
scroll to position [193, 0]
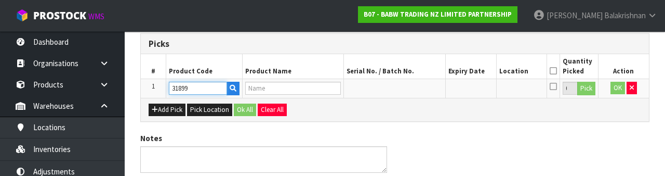
type input "31899"
type input "RAINBOW BEAR"
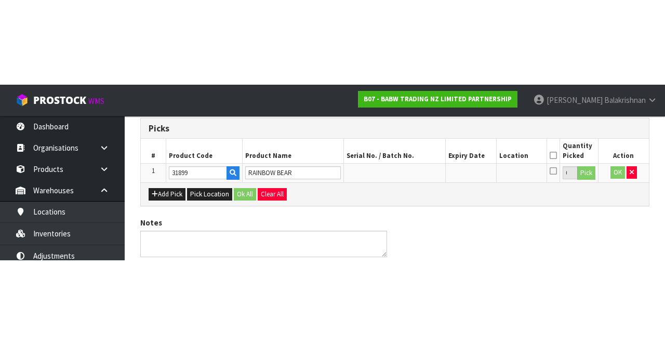
scroll to position [71, 0]
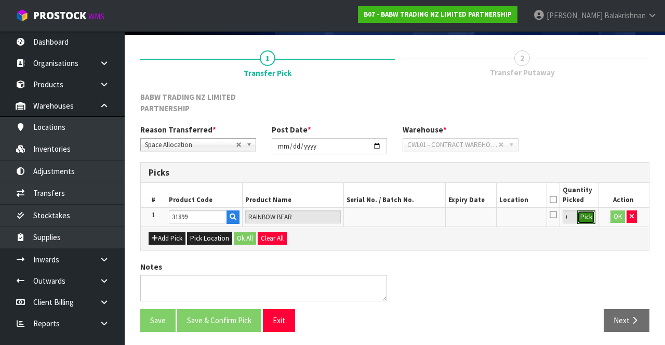
click at [588, 215] on button "Pick" at bounding box center [586, 217] width 18 height 14
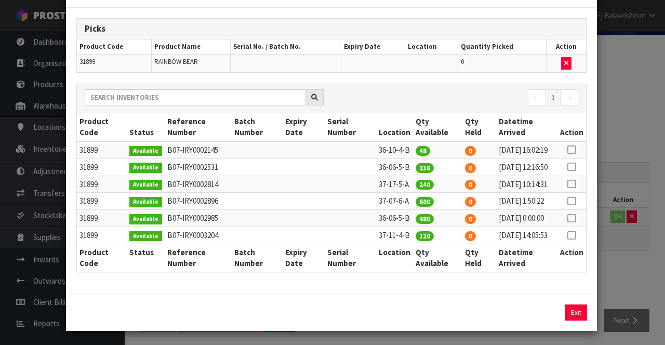
scroll to position [68, 0]
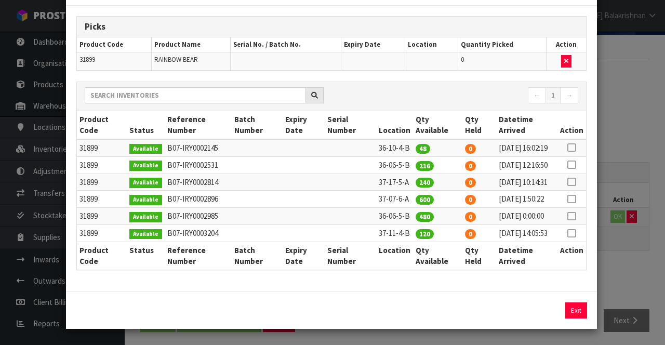
click at [574, 199] on icon at bounding box center [571, 199] width 8 height 1
click at [545, 318] on button "Assign Pick" at bounding box center [540, 310] width 43 height 16
type input "600"
click at [585, 311] on button "Exit" at bounding box center [576, 310] width 22 height 16
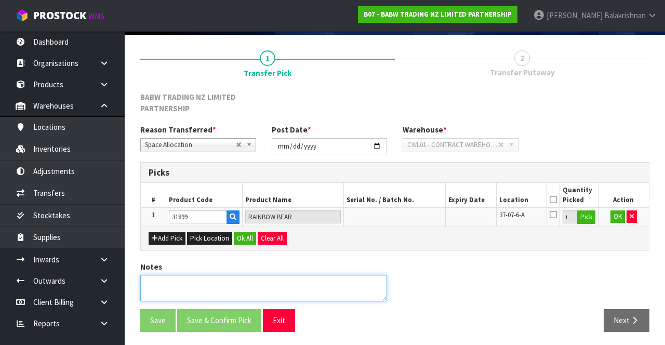
click at [339, 291] on textarea at bounding box center [263, 288] width 247 height 26
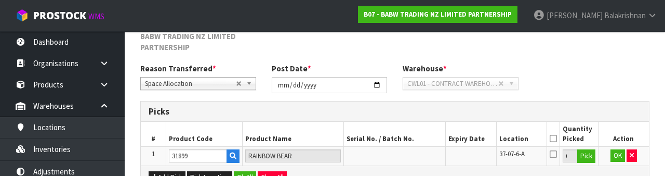
scroll to position [234, 0]
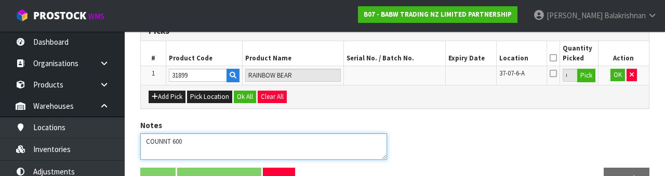
type textarea "COUNNT 600"
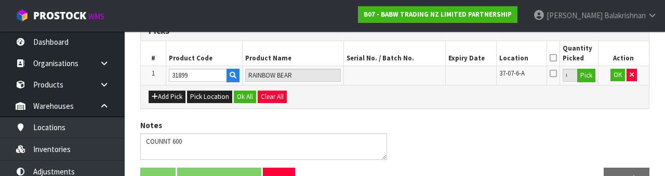
click at [557, 58] on icon at bounding box center [552, 58] width 7 height 1
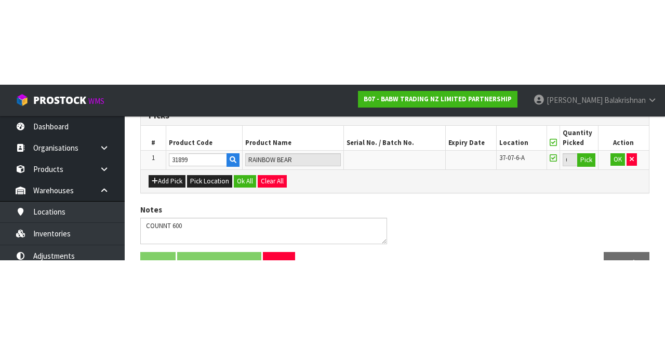
scroll to position [71, 0]
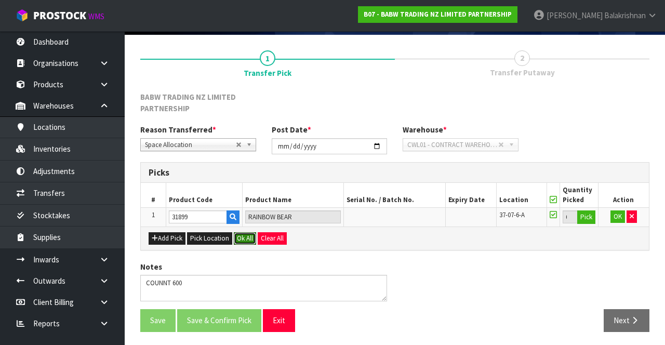
click at [240, 241] on button "Ok All" at bounding box center [245, 238] width 22 height 12
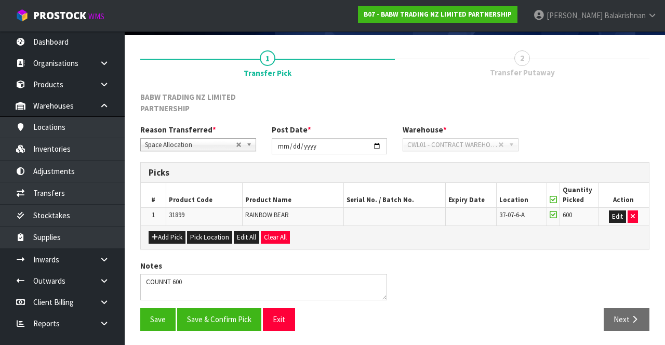
scroll to position [70, 0]
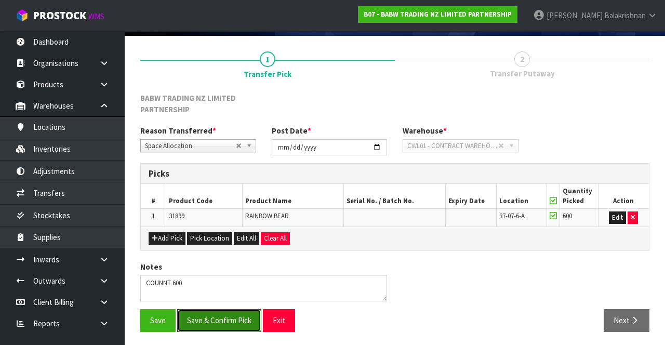
click at [238, 316] on button "Save & Confirm Pick" at bounding box center [219, 320] width 84 height 22
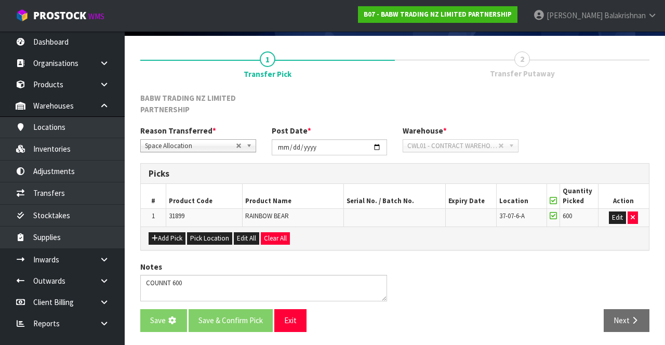
scroll to position [0, 0]
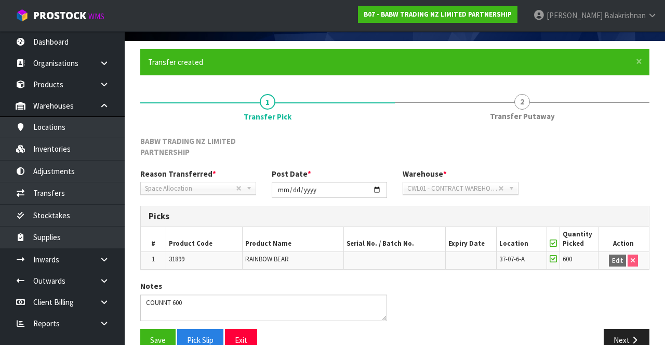
scroll to position [84, 0]
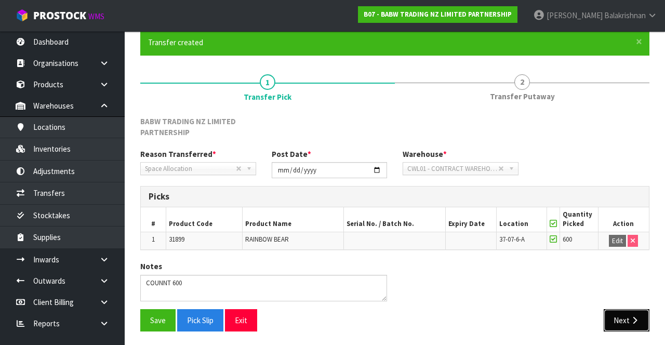
click at [622, 317] on button "Next" at bounding box center [626, 320] width 46 height 22
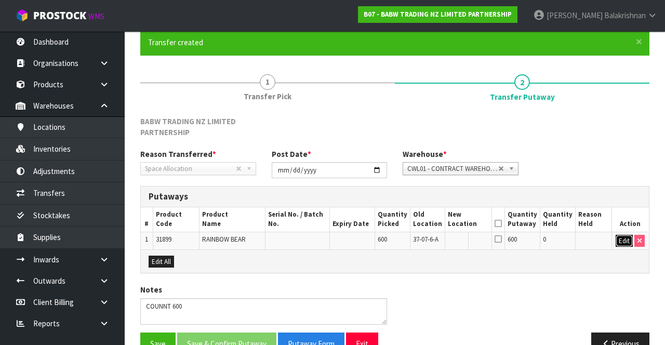
click at [622, 241] on button "Edit" at bounding box center [623, 241] width 17 height 12
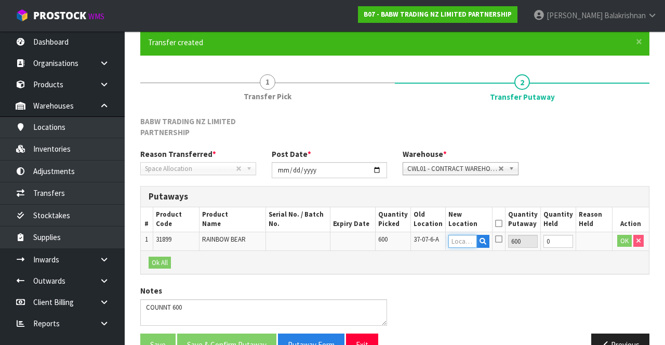
click at [460, 238] on input "text" at bounding box center [462, 241] width 29 height 13
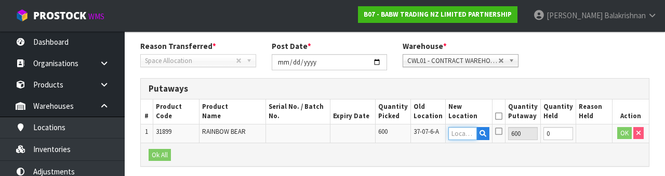
scroll to position [231, 0]
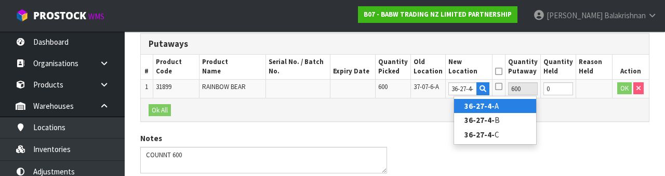
click at [503, 104] on link "36-27-4- A" at bounding box center [495, 106] width 82 height 14
type input "36-27-4-A"
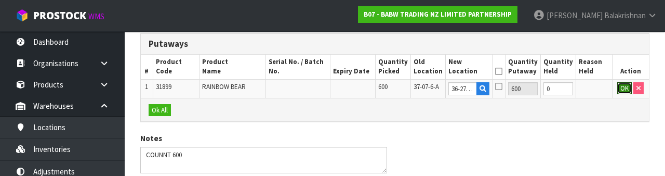
click at [622, 92] on button "OK" at bounding box center [624, 88] width 15 height 12
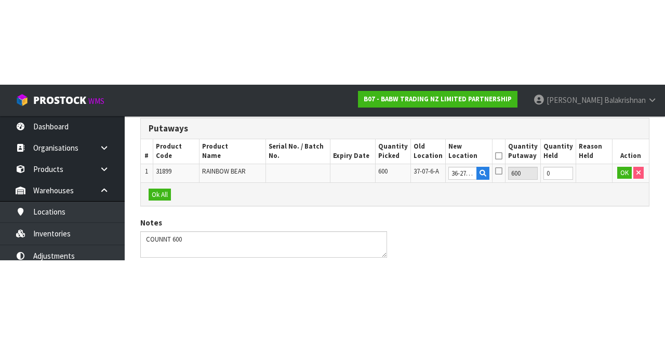
scroll to position [114, 0]
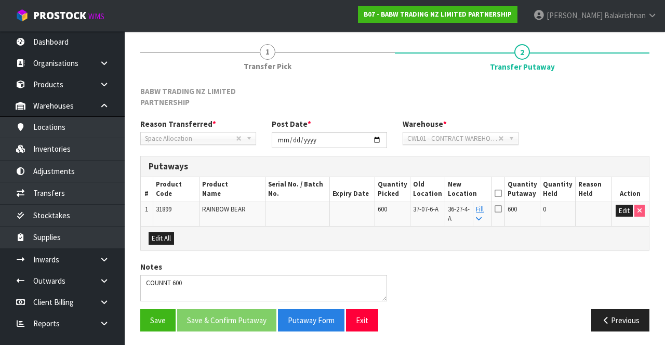
click at [502, 193] on icon at bounding box center [497, 193] width 7 height 1
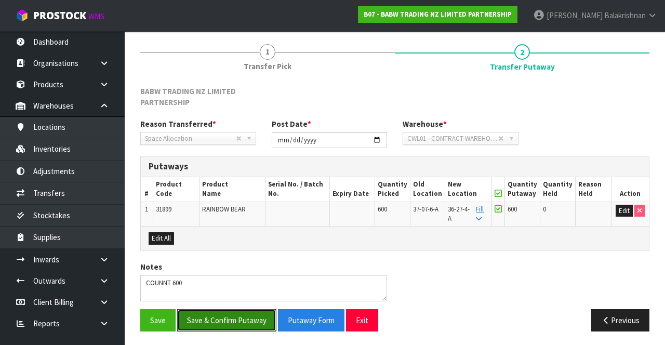
click at [242, 324] on button "Save & Confirm Putaway" at bounding box center [226, 320] width 99 height 22
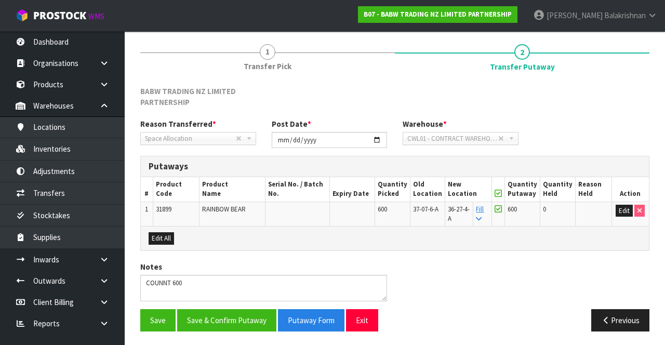
scroll to position [0, 0]
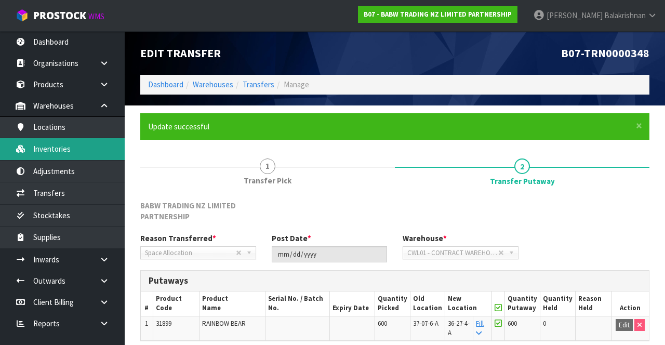
click at [69, 157] on link "Inventories" at bounding box center [62, 148] width 125 height 21
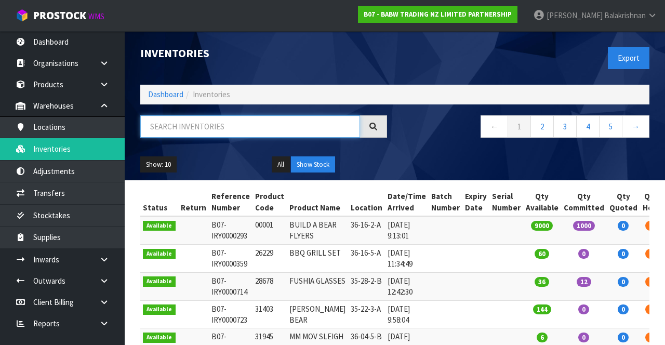
click at [233, 128] on input "text" at bounding box center [250, 126] width 220 height 22
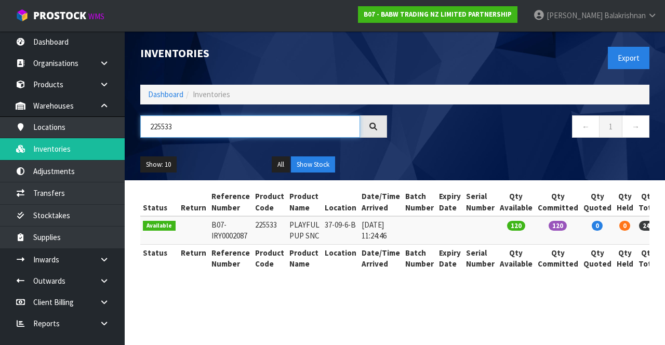
type input "225533"
copy td "225533"
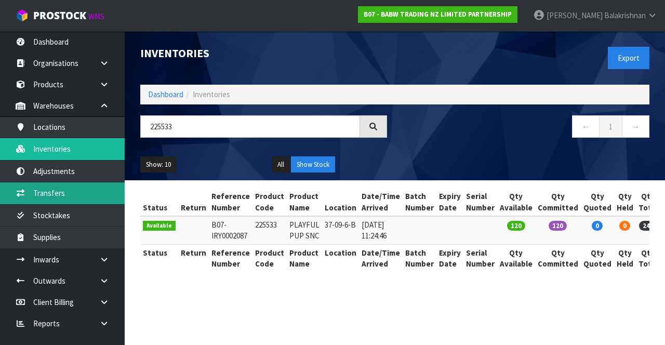
click at [80, 193] on link "Transfers" at bounding box center [62, 192] width 125 height 21
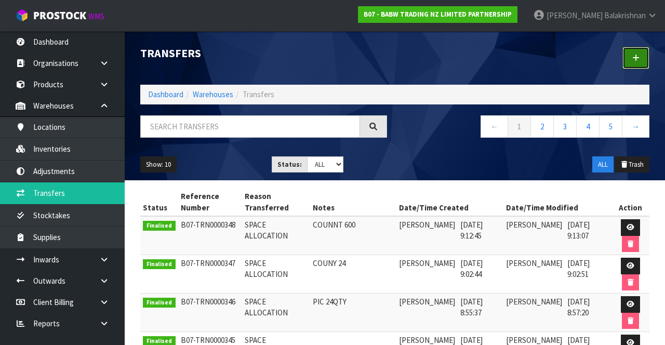
click at [637, 64] on link at bounding box center [635, 58] width 27 height 22
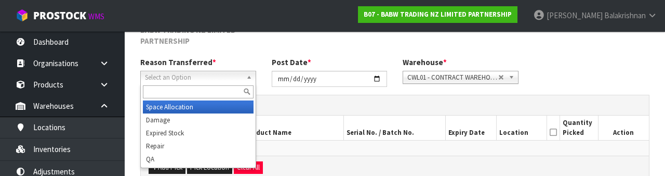
scroll to position [135, 0]
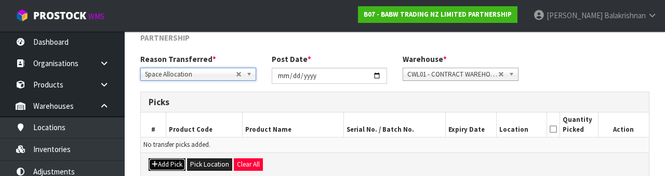
click at [170, 162] on button "Add Pick" at bounding box center [167, 164] width 37 height 12
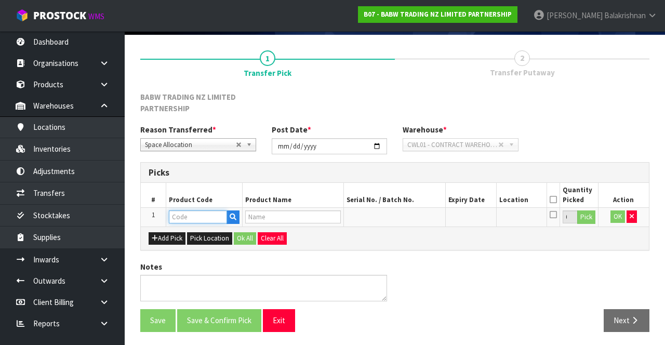
click at [200, 214] on input "text" at bounding box center [198, 216] width 58 height 13
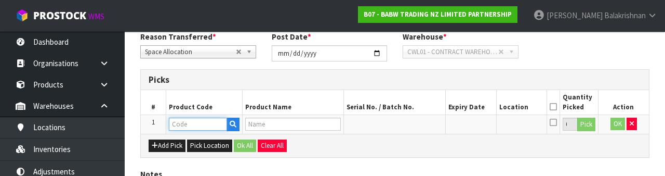
scroll to position [193, 0]
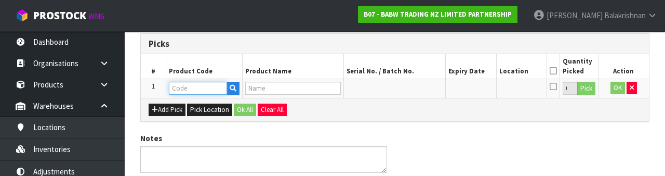
type input "225533"
type input "PLAYFUL PUP SNC"
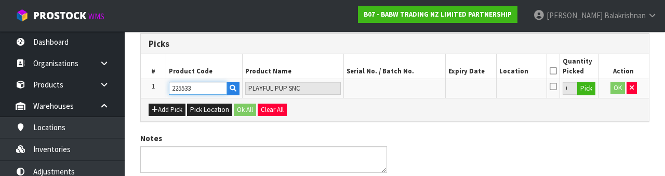
type input "225533"
click at [591, 92] on button "Pick" at bounding box center [586, 89] width 18 height 14
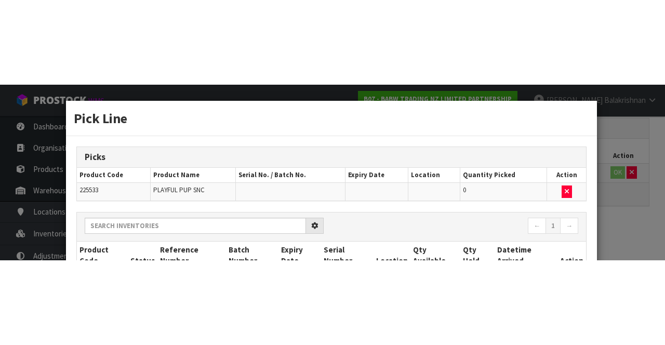
scroll to position [71, 0]
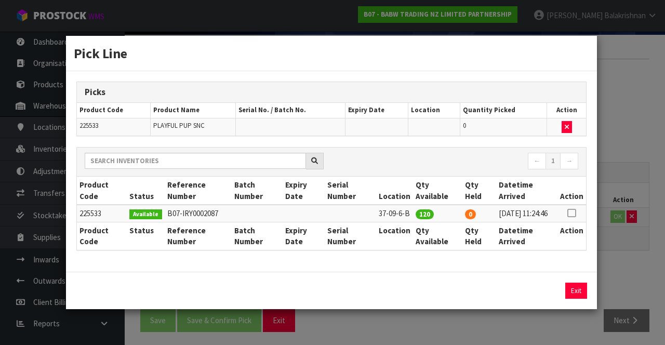
click at [575, 213] on icon at bounding box center [571, 213] width 8 height 1
click at [544, 292] on button "Assign Pick" at bounding box center [540, 290] width 43 height 16
type input "120"
click at [573, 294] on button "Exit" at bounding box center [576, 290] width 22 height 16
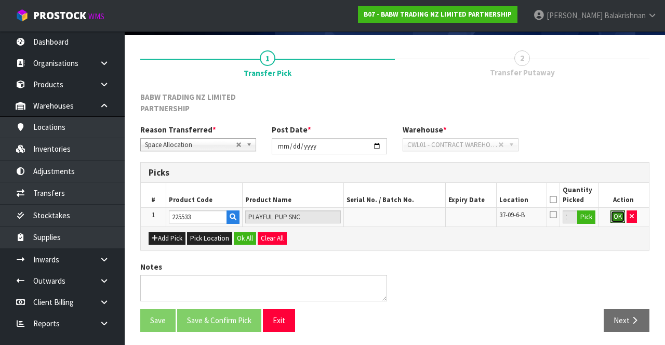
click at [616, 215] on button "OK" at bounding box center [617, 216] width 15 height 12
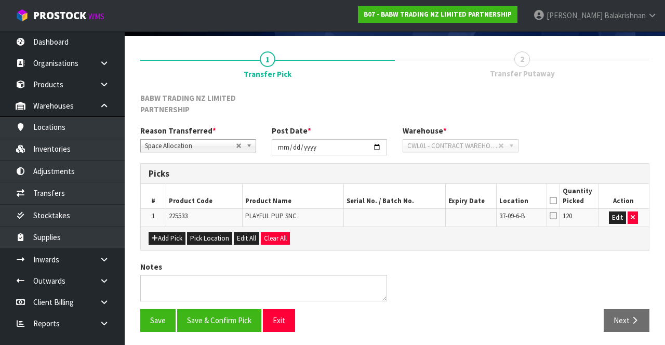
click at [555, 200] on icon at bounding box center [552, 200] width 7 height 1
click at [159, 321] on button "Save" at bounding box center [157, 320] width 35 height 22
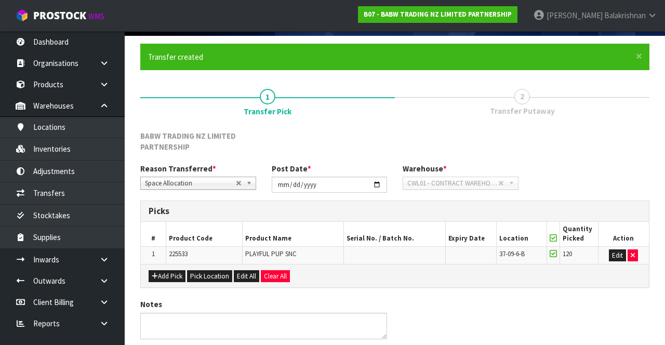
scroll to position [0, 0]
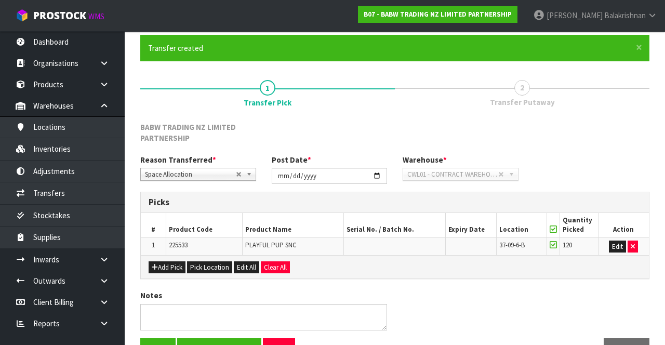
scroll to position [107, 0]
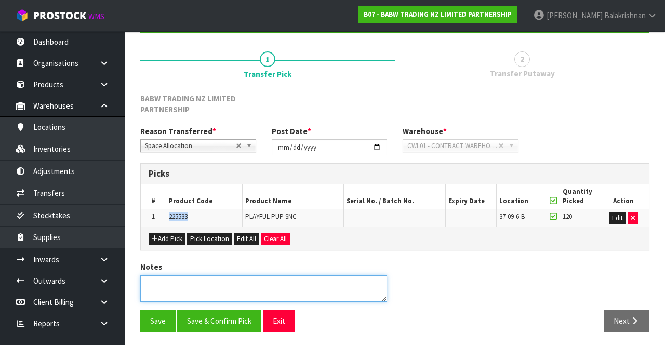
click at [191, 294] on textarea at bounding box center [263, 288] width 247 height 26
click at [287, 282] on textarea at bounding box center [263, 288] width 247 height 26
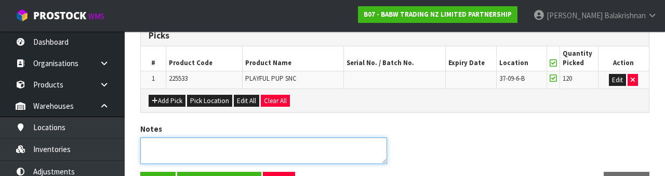
scroll to position [270, 0]
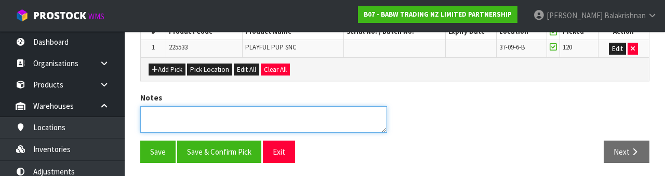
paste textarea "225533"
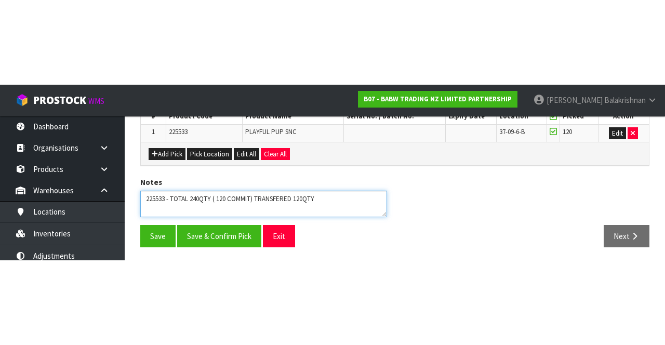
scroll to position [107, 0]
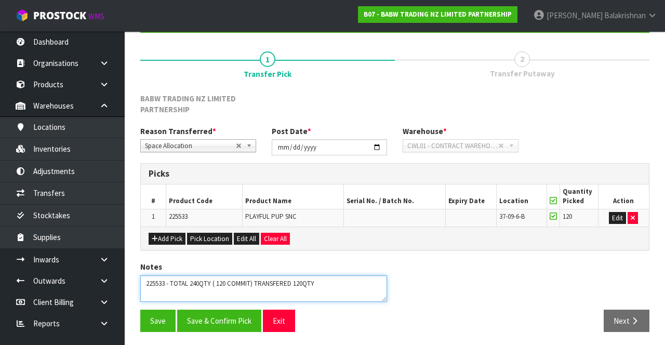
type textarea "225533 - TOTAL 240QTY ( 120 COMMIT) TRANSFERED 120QTY"
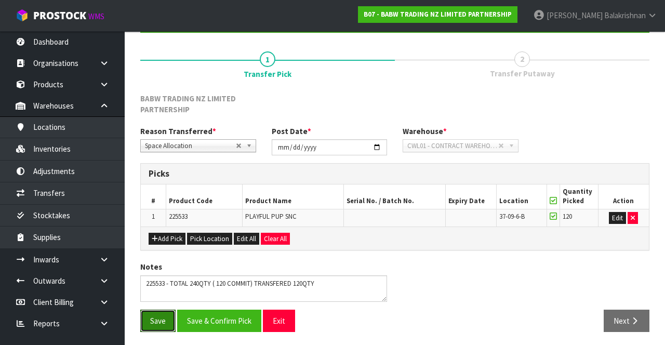
click at [150, 311] on button "Save" at bounding box center [157, 320] width 35 height 22
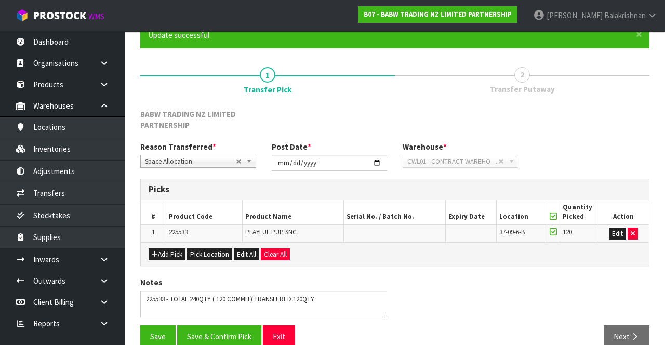
scroll to position [97, 0]
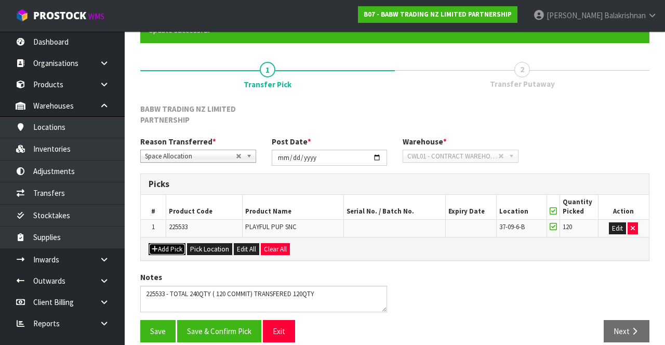
click at [170, 243] on button "Add Pick" at bounding box center [167, 249] width 37 height 12
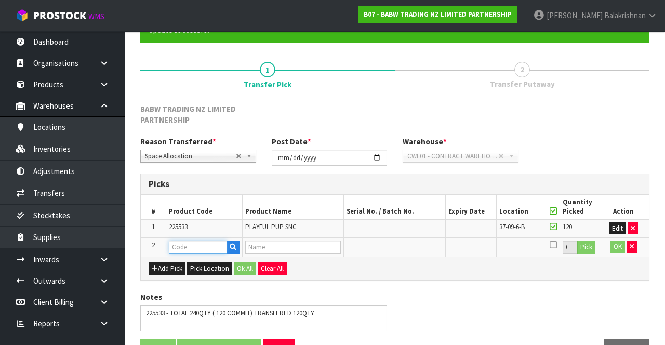
click at [201, 246] on input "text" at bounding box center [198, 246] width 58 height 13
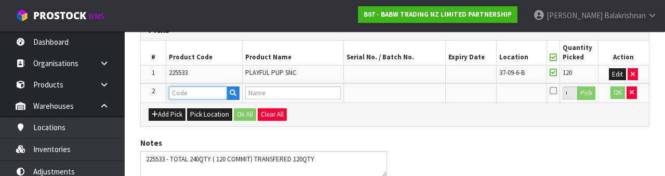
scroll to position [248, 0]
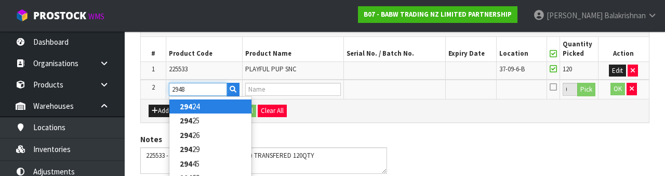
type input "29486"
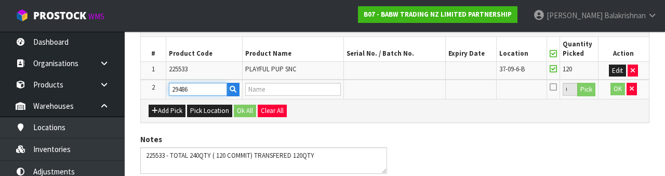
type input "AXOLOTL"
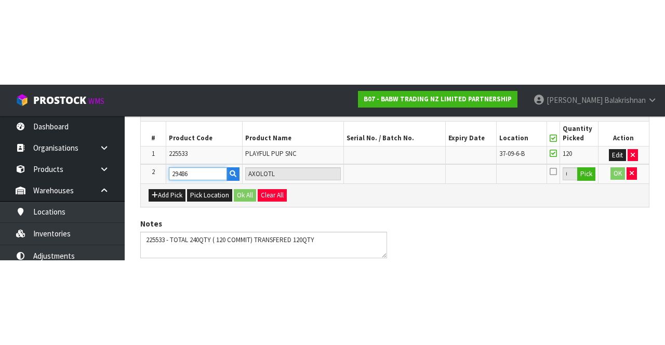
scroll to position [126, 0]
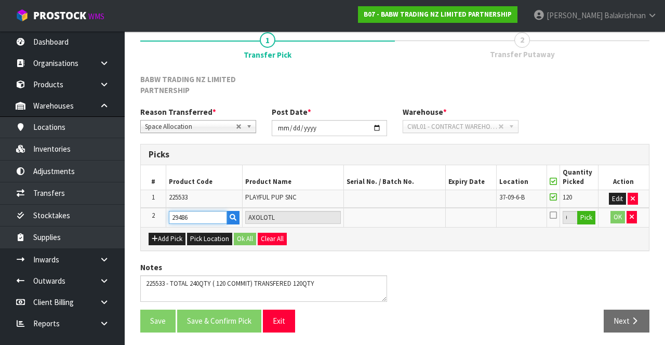
type input "29486"
click at [589, 214] on button "Pick" at bounding box center [586, 218] width 18 height 14
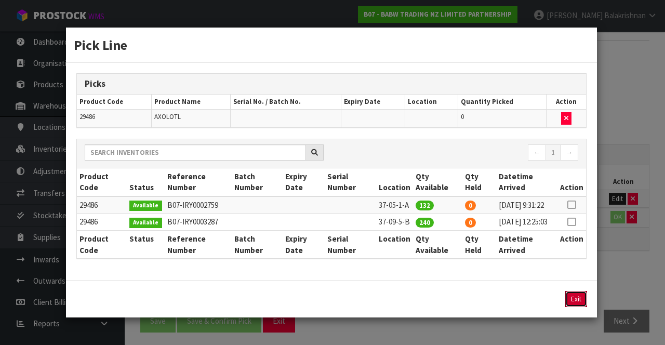
click at [574, 296] on button "Exit" at bounding box center [576, 299] width 22 height 16
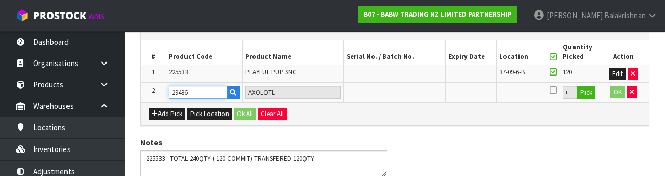
scroll to position [248, 0]
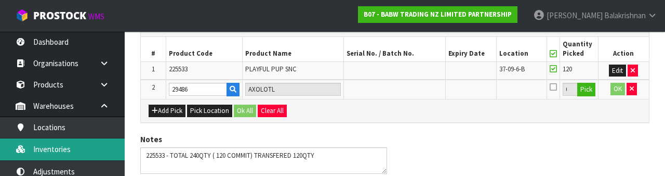
click at [79, 145] on link "Inventories" at bounding box center [62, 148] width 125 height 21
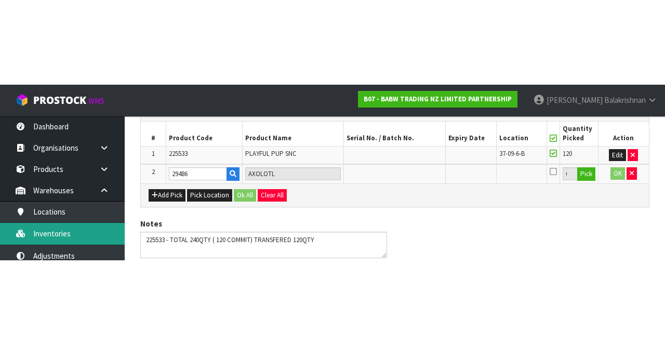
scroll to position [126, 0]
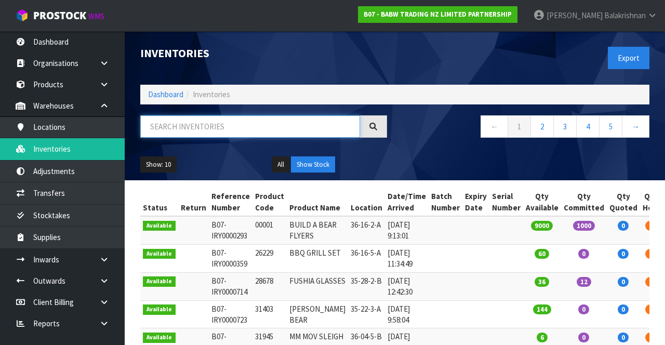
paste input "29486"
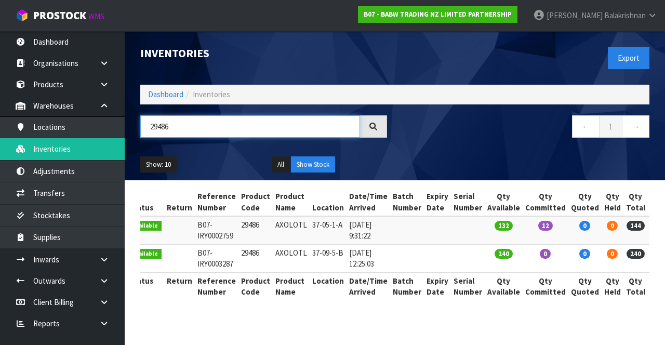
scroll to position [0, 19]
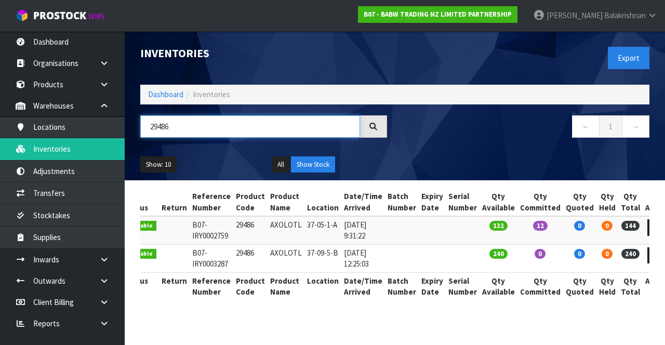
type input "29486"
copy td "29486"
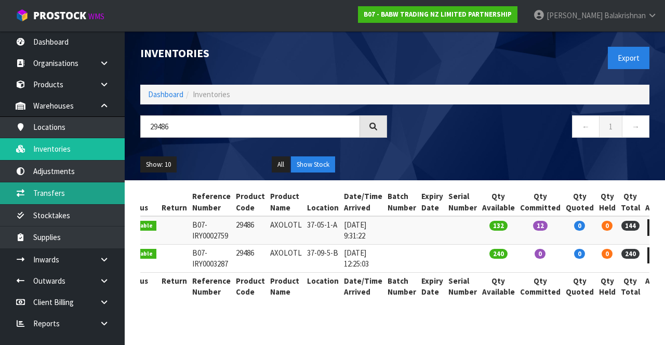
click at [73, 189] on link "Transfers" at bounding box center [62, 192] width 125 height 21
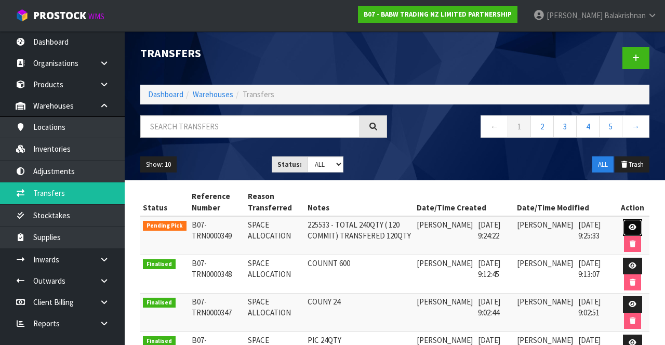
click at [636, 225] on icon at bounding box center [632, 227] width 8 height 7
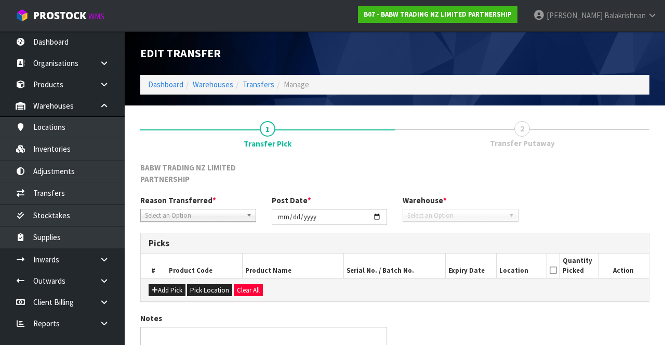
type input "[DATE]"
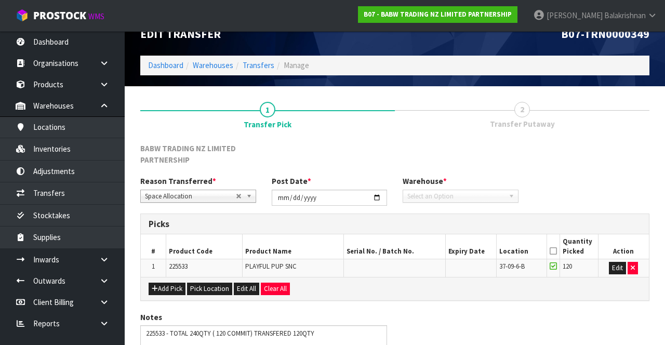
scroll to position [70, 0]
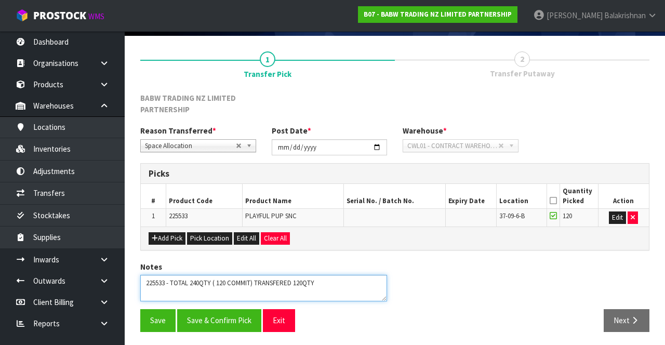
click at [171, 293] on textarea at bounding box center [263, 288] width 247 height 26
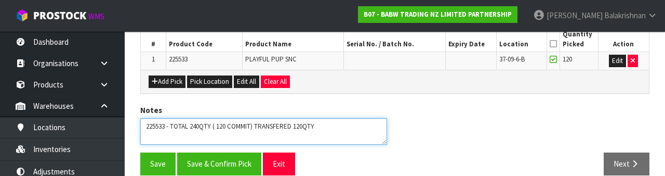
scroll to position [233, 0]
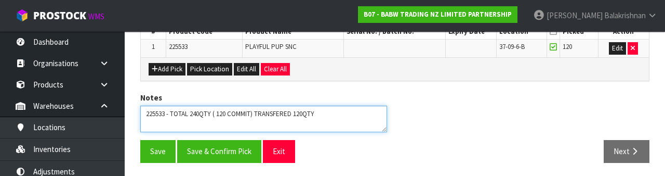
click at [326, 115] on textarea at bounding box center [263, 118] width 247 height 26
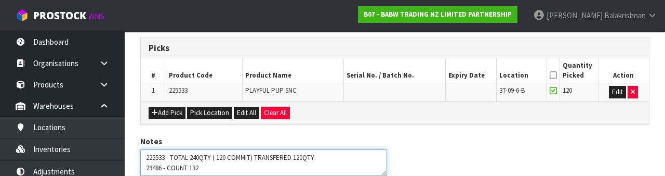
type textarea "225533 - TOTAL 240QTY ( 120 COMMIT) TRANSFERED 120QTY 29486 - COUNT 132"
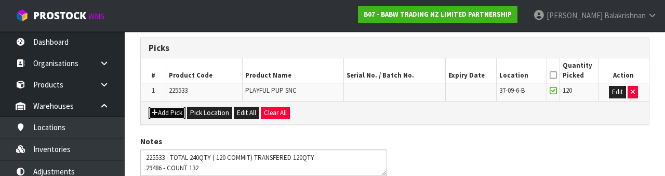
click at [174, 113] on button "Add Pick" at bounding box center [167, 112] width 37 height 12
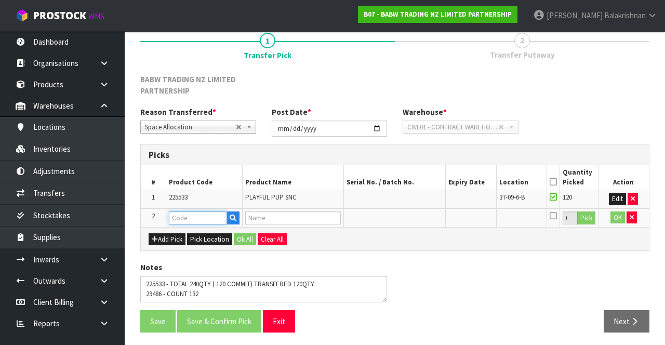
click at [192, 219] on input "text" at bounding box center [198, 217] width 58 height 13
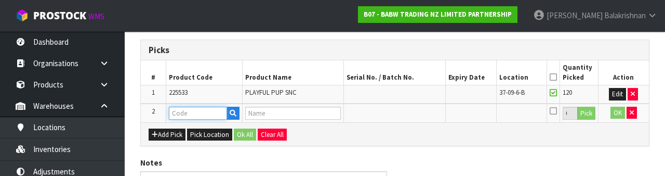
scroll to position [211, 0]
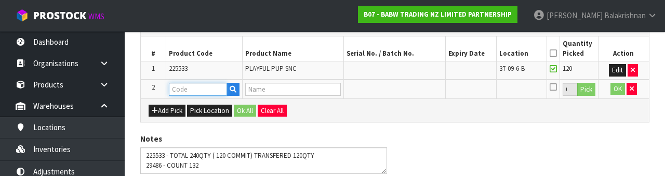
paste input "29486"
type input "29486"
type input "AXOLOTL"
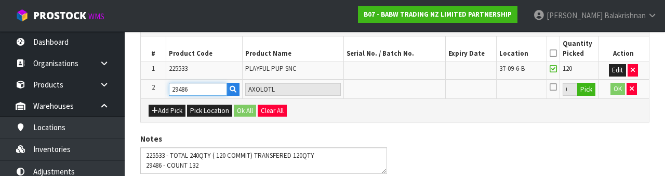
type input "29486"
click at [585, 91] on button "Pick" at bounding box center [586, 90] width 18 height 14
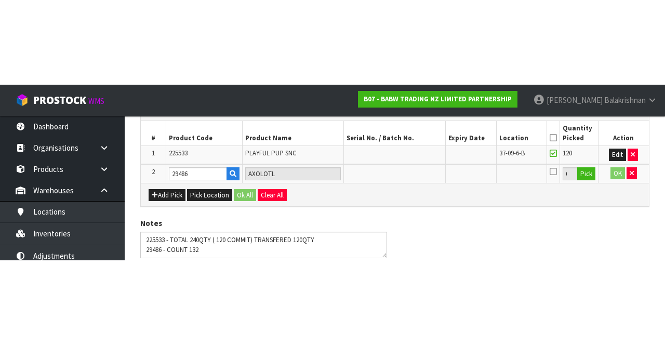
scroll to position [88, 0]
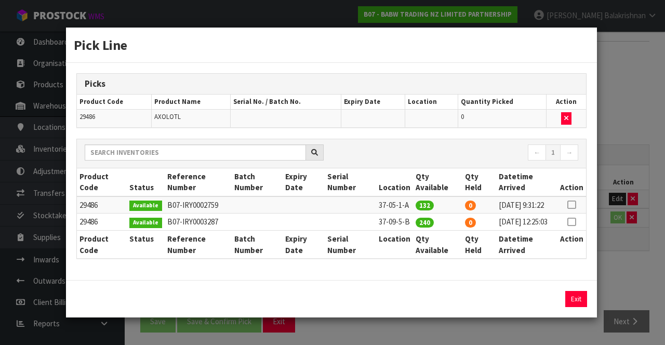
click at [572, 205] on icon at bounding box center [571, 205] width 8 height 1
click at [546, 307] on button "Assign Pick" at bounding box center [540, 299] width 43 height 16
type input "132"
click at [585, 301] on button "Exit" at bounding box center [576, 299] width 22 height 16
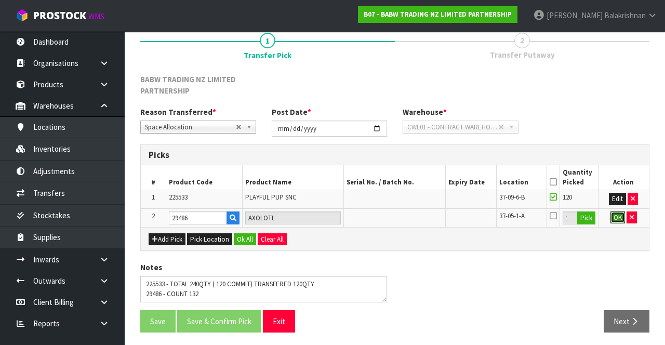
click at [613, 218] on button "OK" at bounding box center [617, 217] width 15 height 12
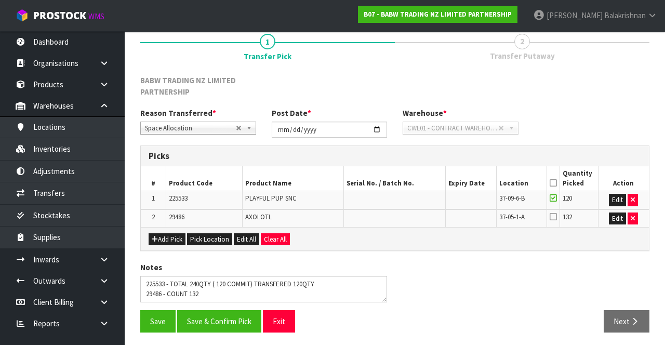
click at [550, 183] on icon at bounding box center [552, 183] width 7 height 1
click at [553, 183] on icon at bounding box center [552, 183] width 7 height 1
click at [555, 183] on icon at bounding box center [552, 183] width 7 height 1
click at [227, 320] on button "Save & Confirm Pick" at bounding box center [219, 321] width 84 height 22
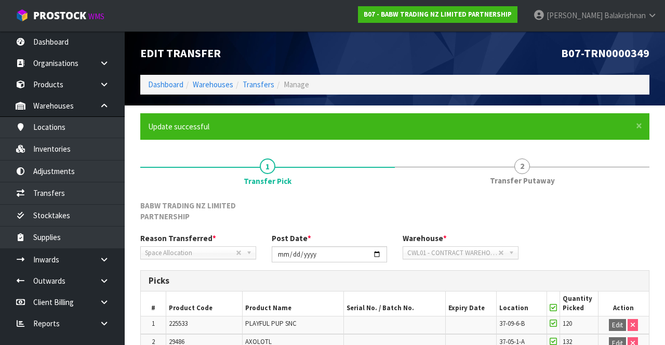
scroll to position [102, 0]
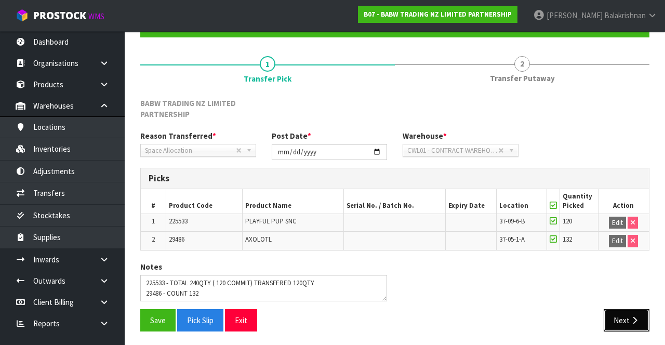
click at [626, 320] on button "Next" at bounding box center [626, 320] width 46 height 22
